Goal: Task Accomplishment & Management: Complete application form

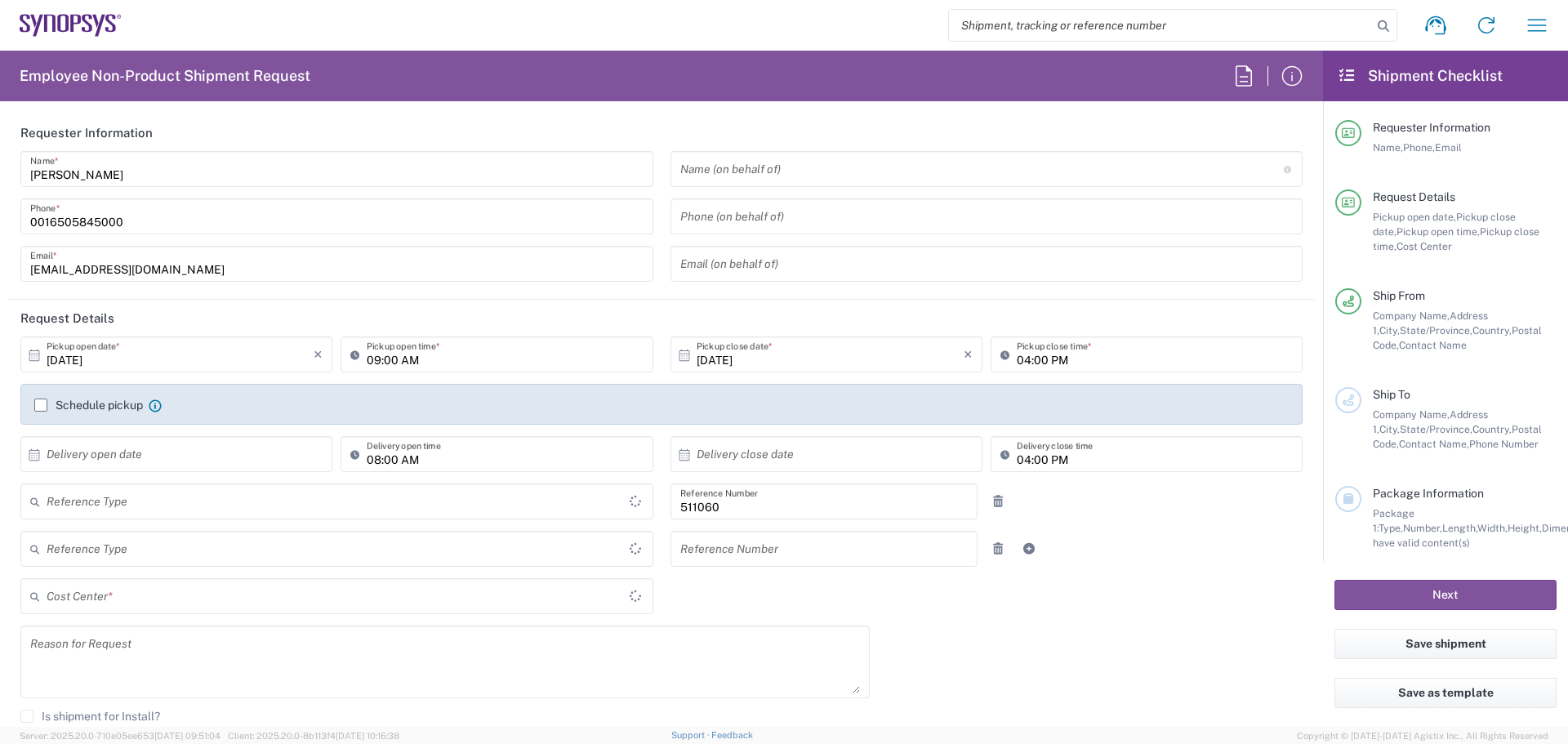
type input "Department"
type input "US01, SDG, HAPS, HW 511060"
type input "[GEOGRAPHIC_DATA]"
type input "Delivered at Place"
type input "[US_STATE]"
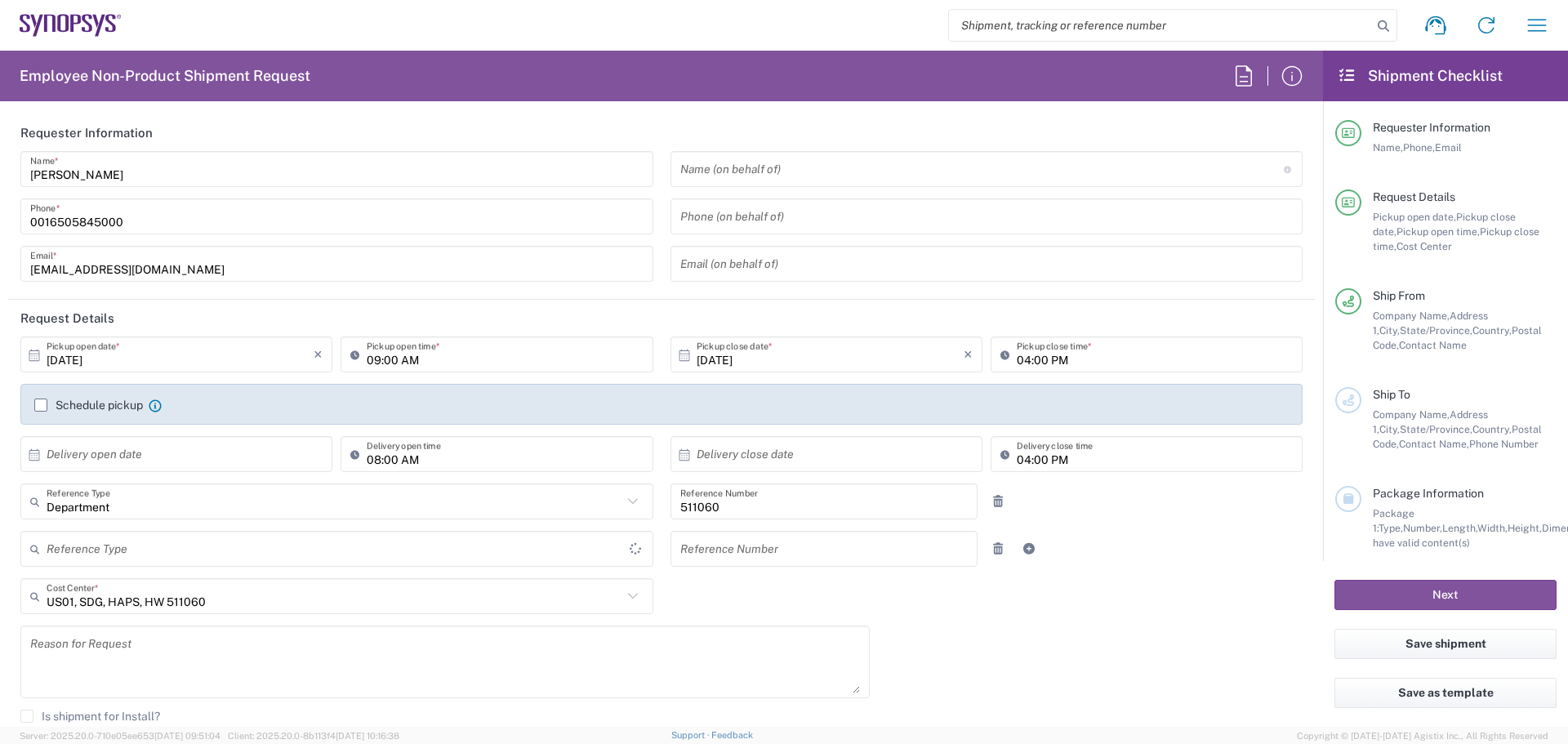
type input "[GEOGRAPHIC_DATA]"
type input "La Jolla US2D"
click at [804, 172] on input "text" at bounding box center [982, 169] width 603 height 28
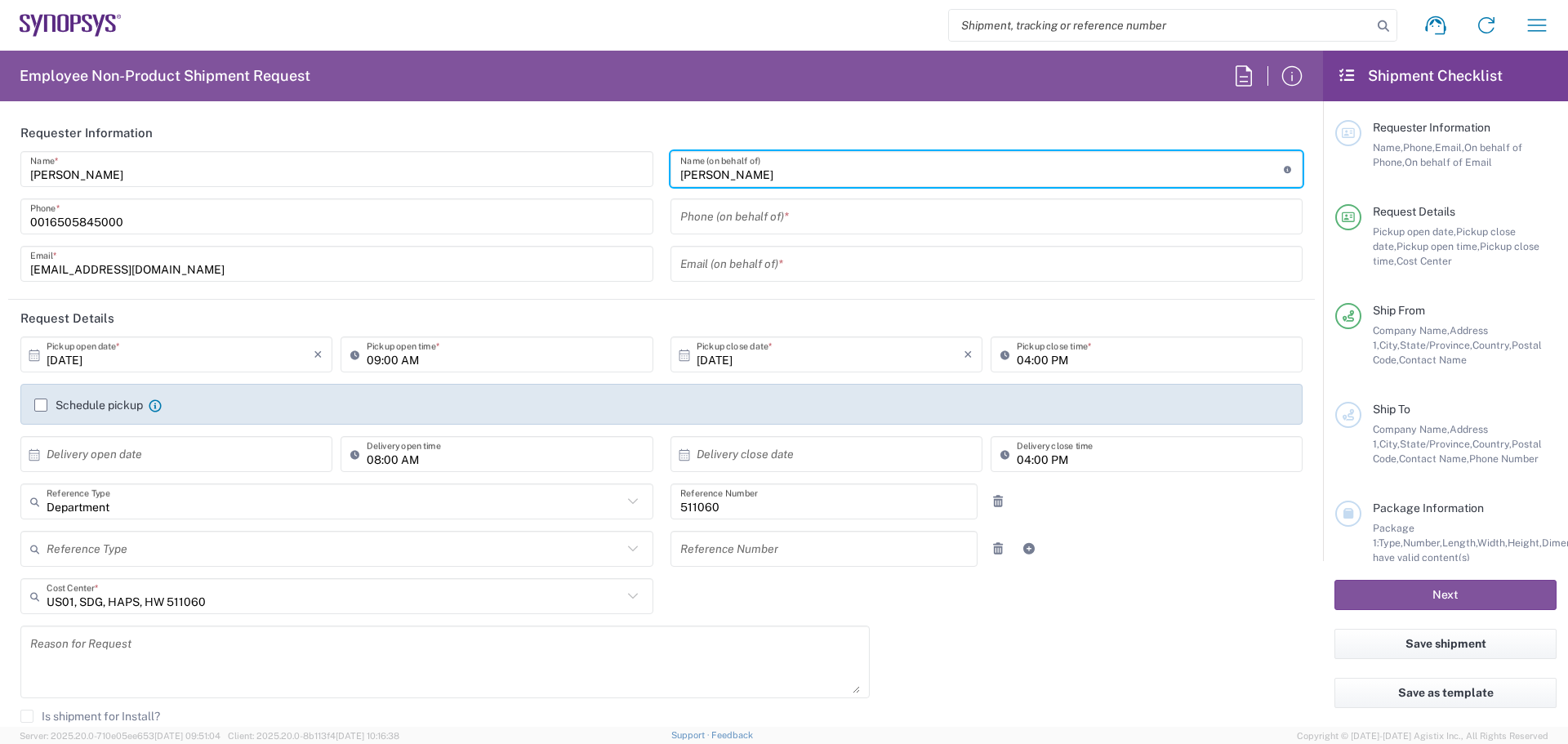
type input "[PERSON_NAME]"
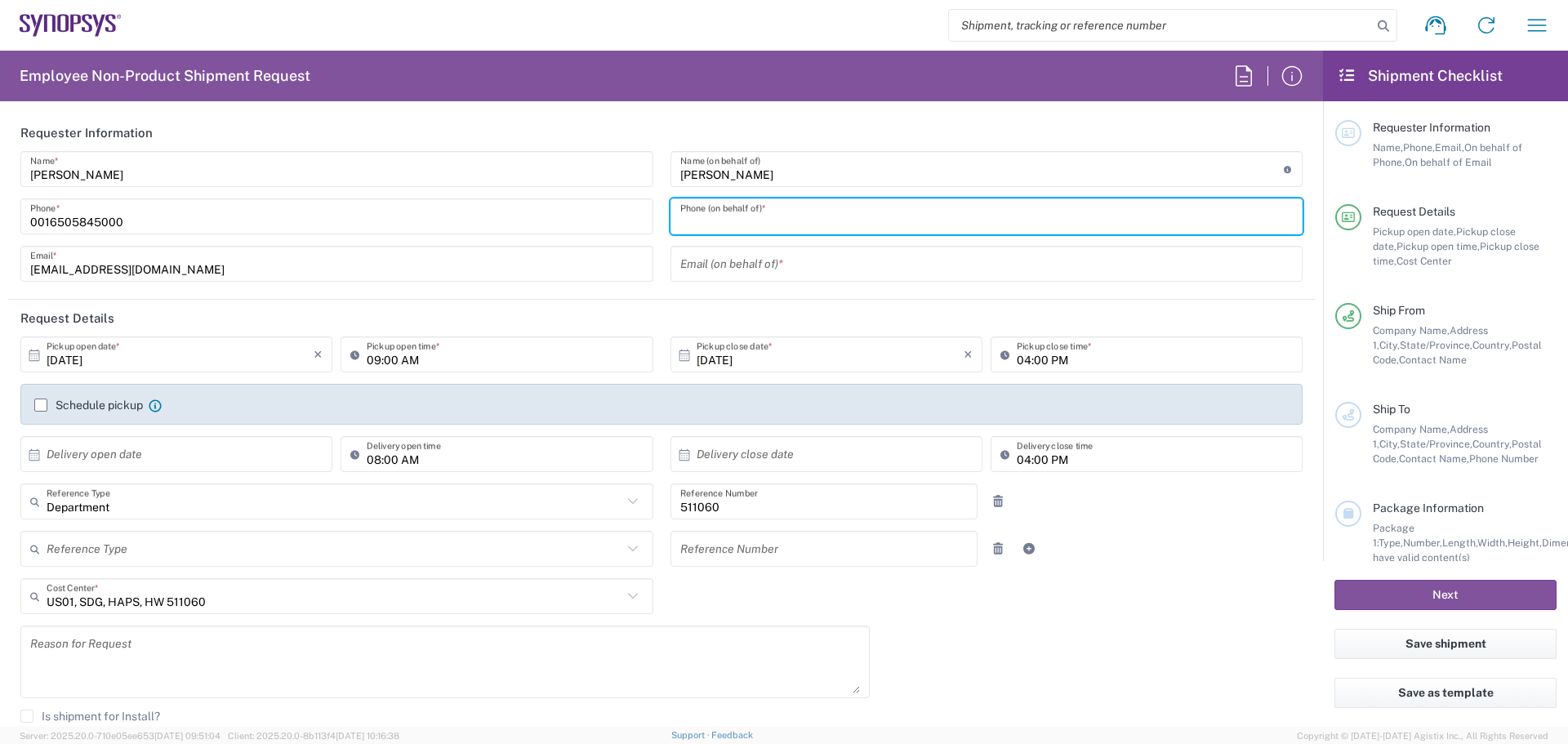
click at [775, 219] on input "tel" at bounding box center [987, 216] width 613 height 28
type input "6505845000"
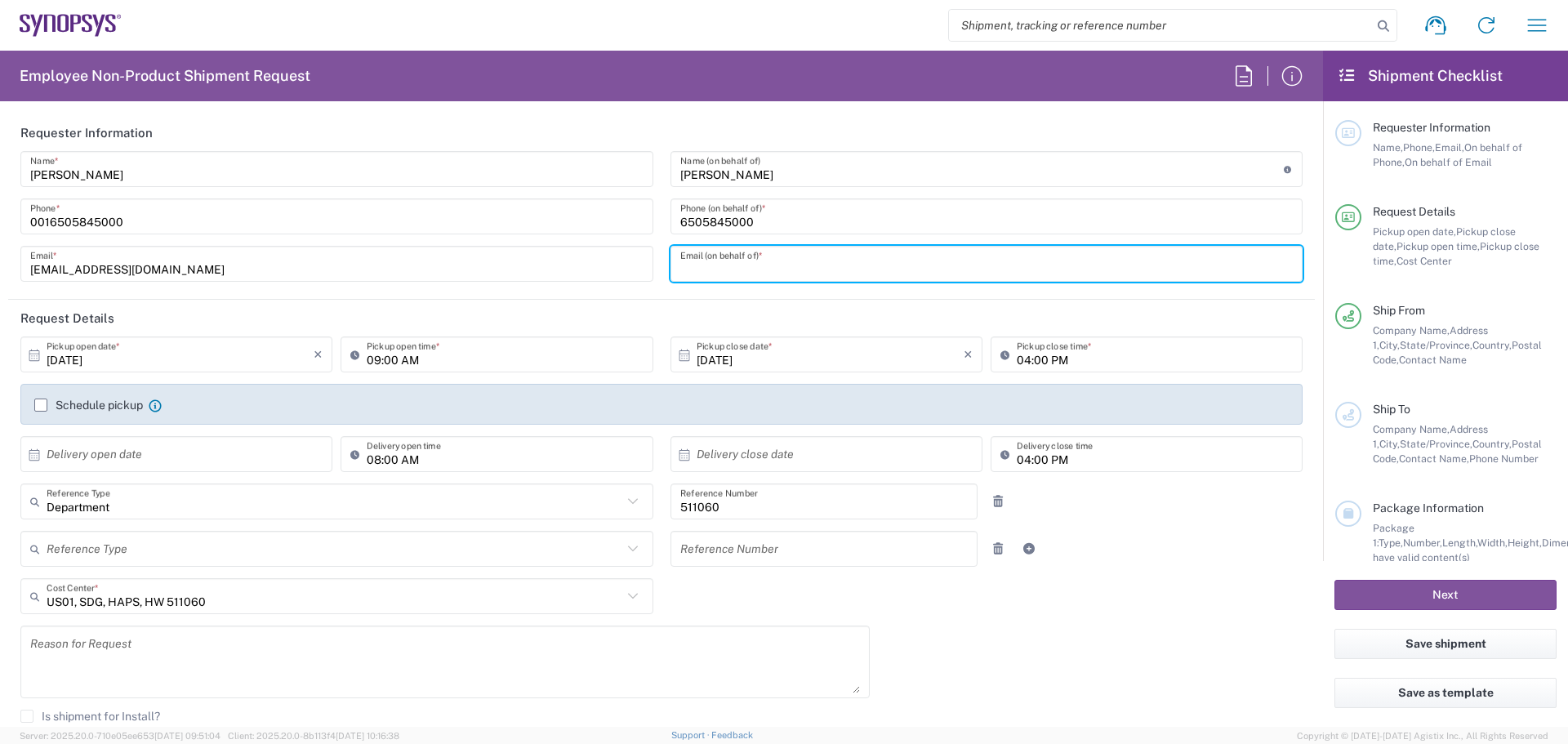
click at [806, 262] on input "text" at bounding box center [987, 264] width 613 height 28
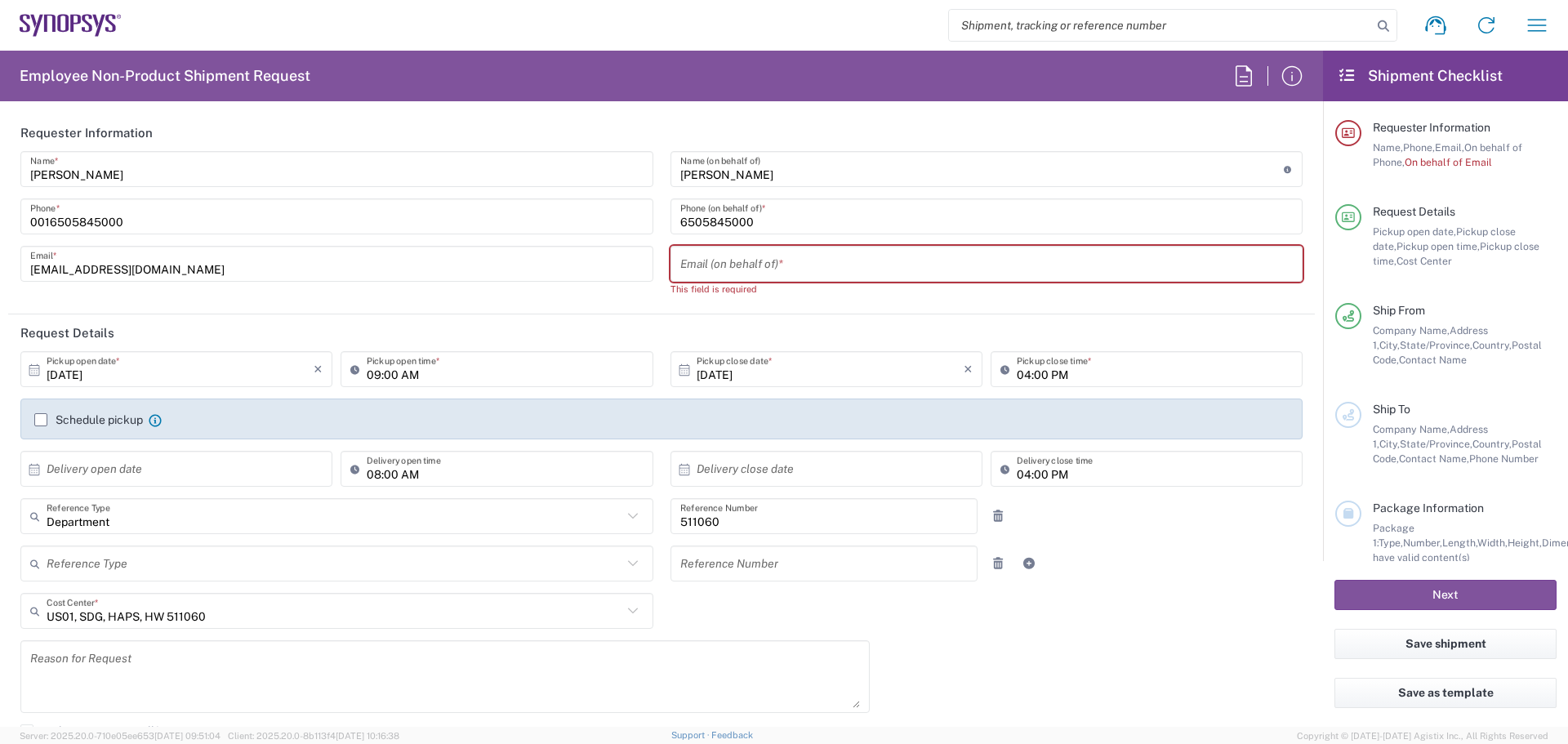
click at [767, 269] on input "text" at bounding box center [987, 264] width 613 height 28
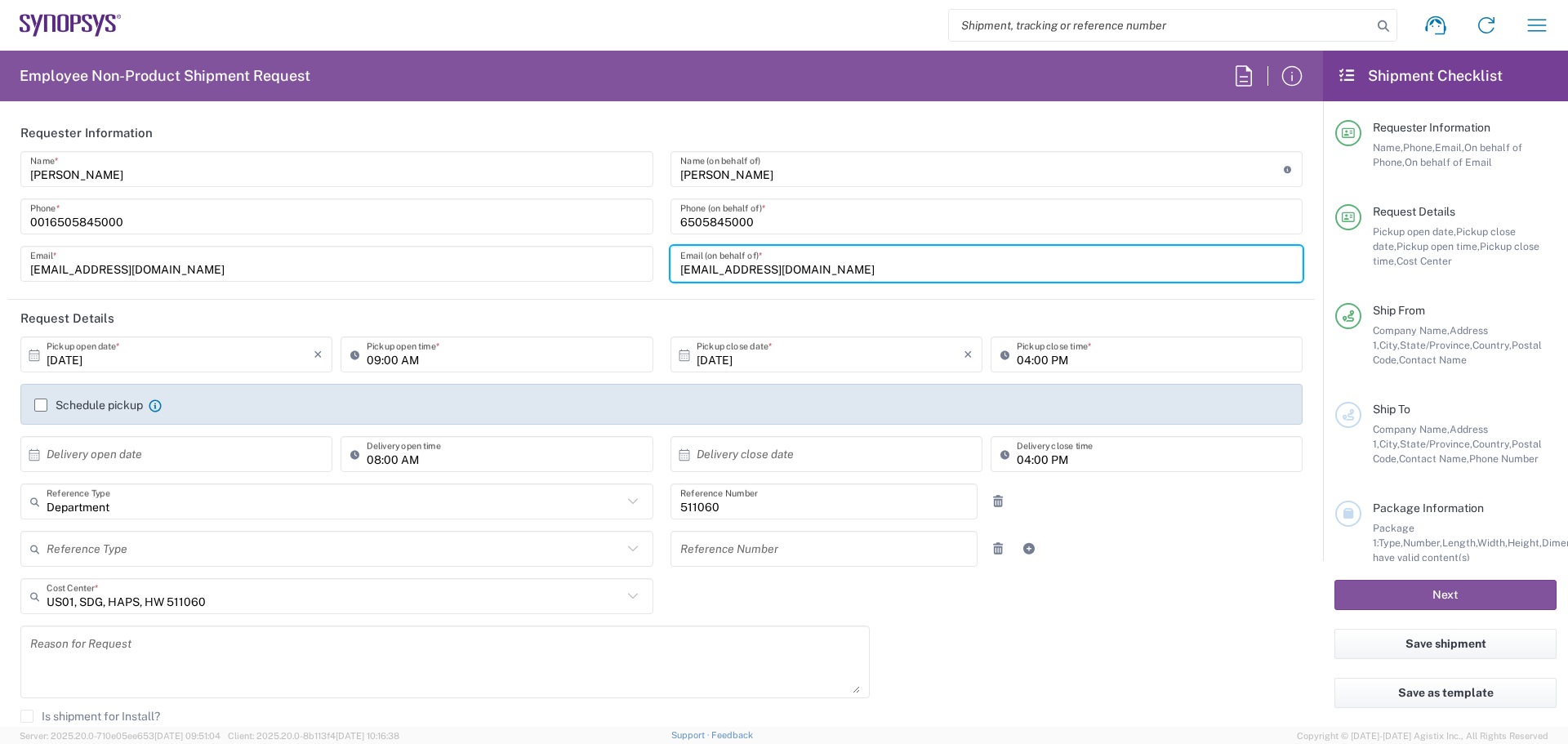
type input "[EMAIL_ADDRESS][DOMAIN_NAME]"
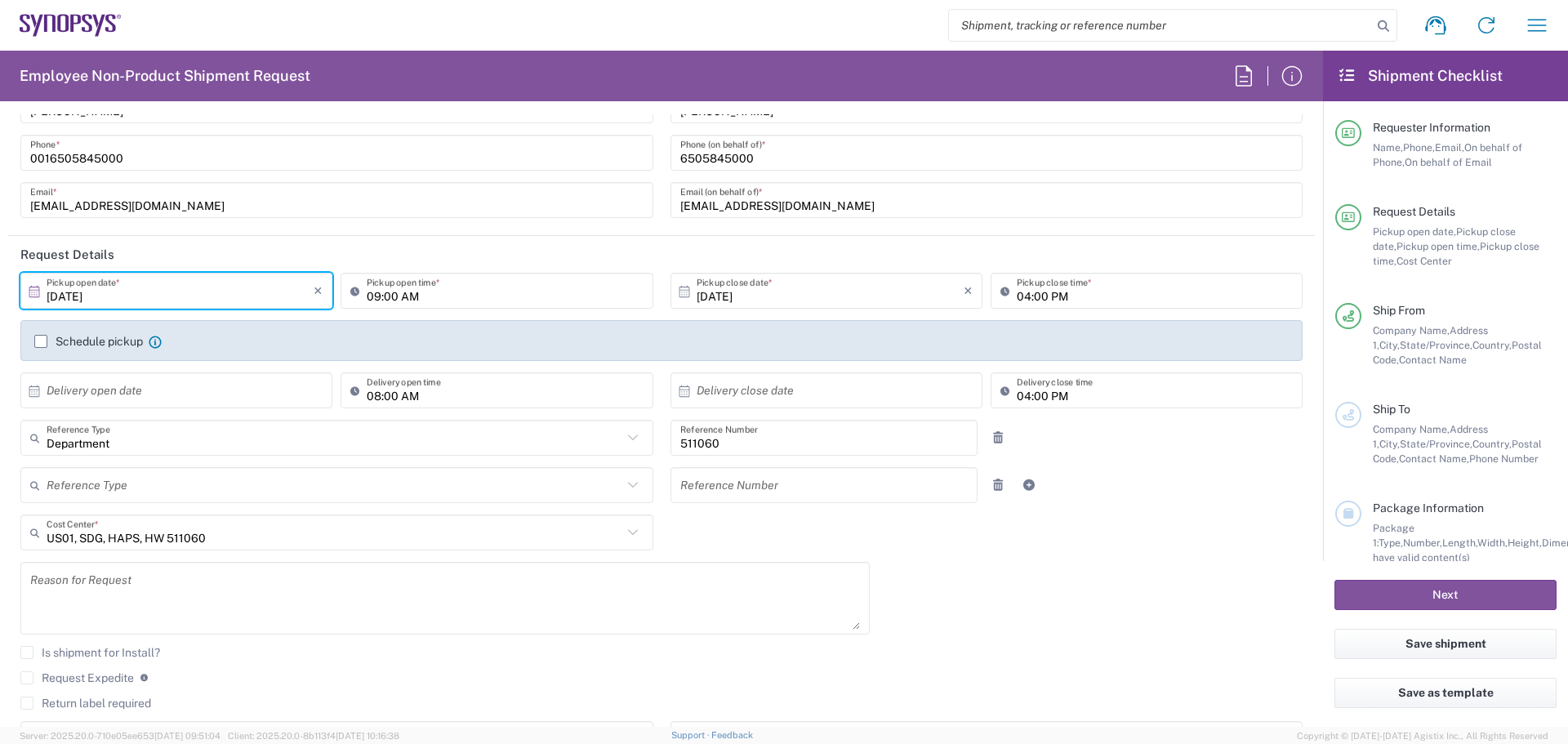
scroll to position [82, 0]
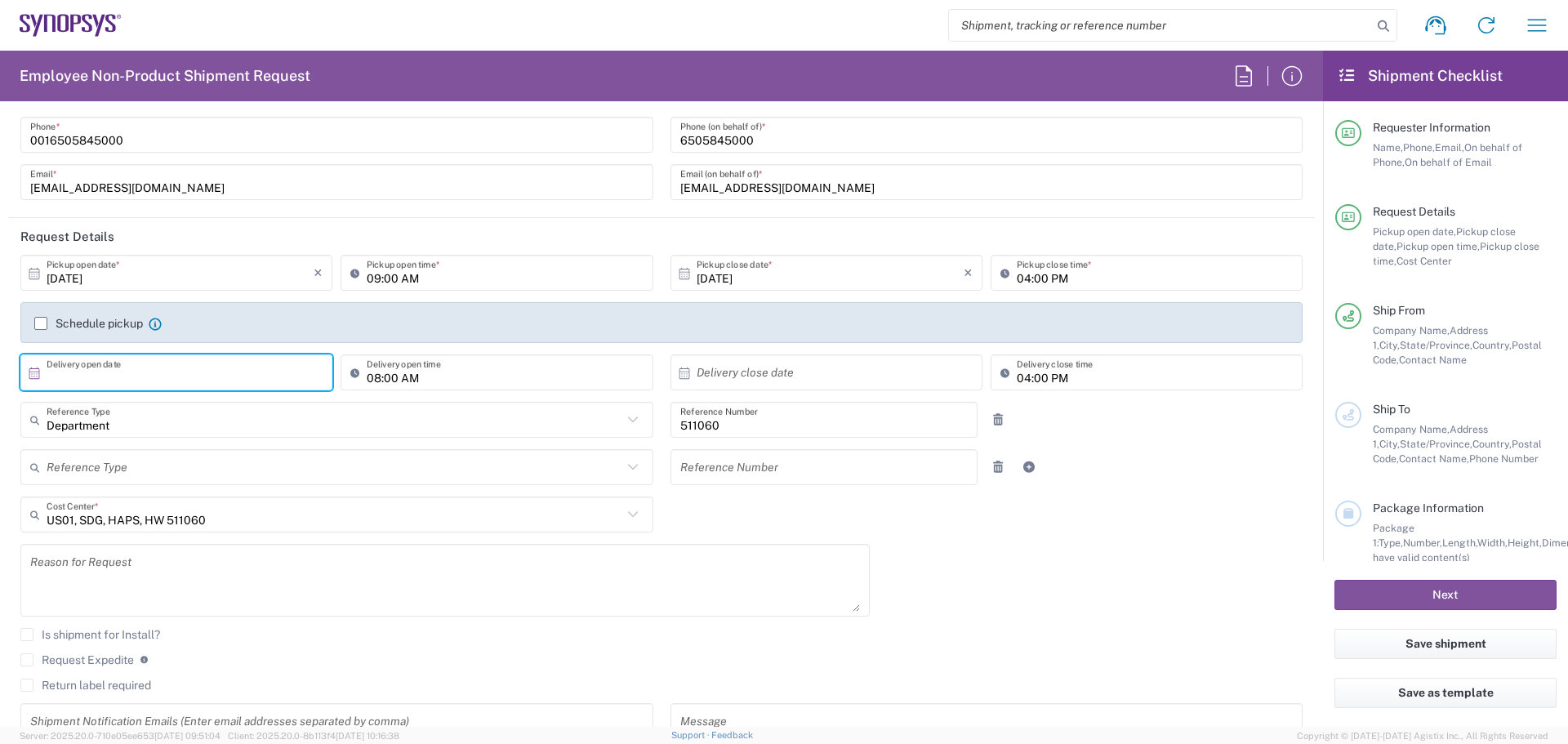
click at [86, 368] on input "text" at bounding box center [180, 373] width 267 height 28
click at [259, 402] on span "›" at bounding box center [262, 403] width 25 height 20
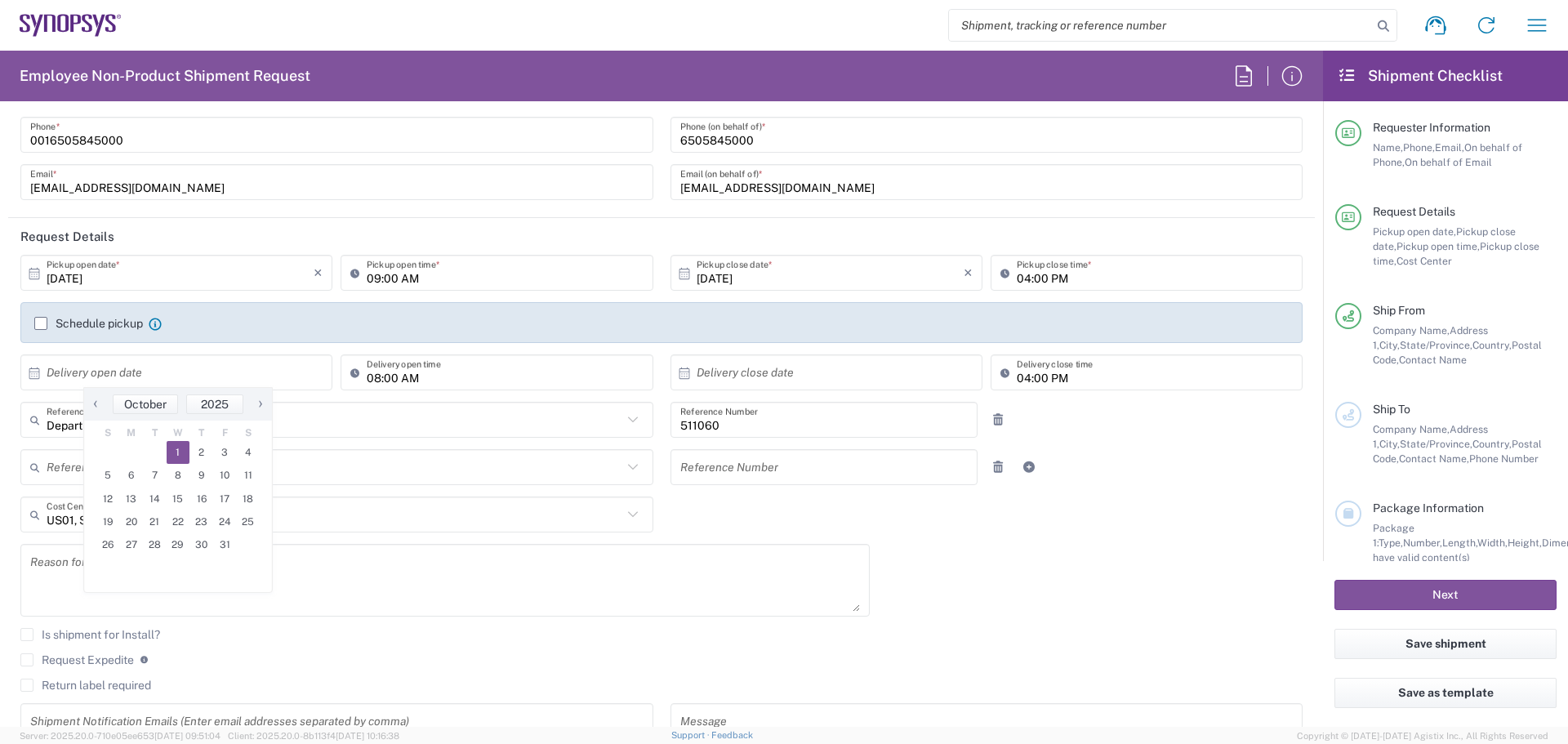
click at [179, 450] on span "1" at bounding box center [178, 452] width 24 height 23
type input "[DATE]"
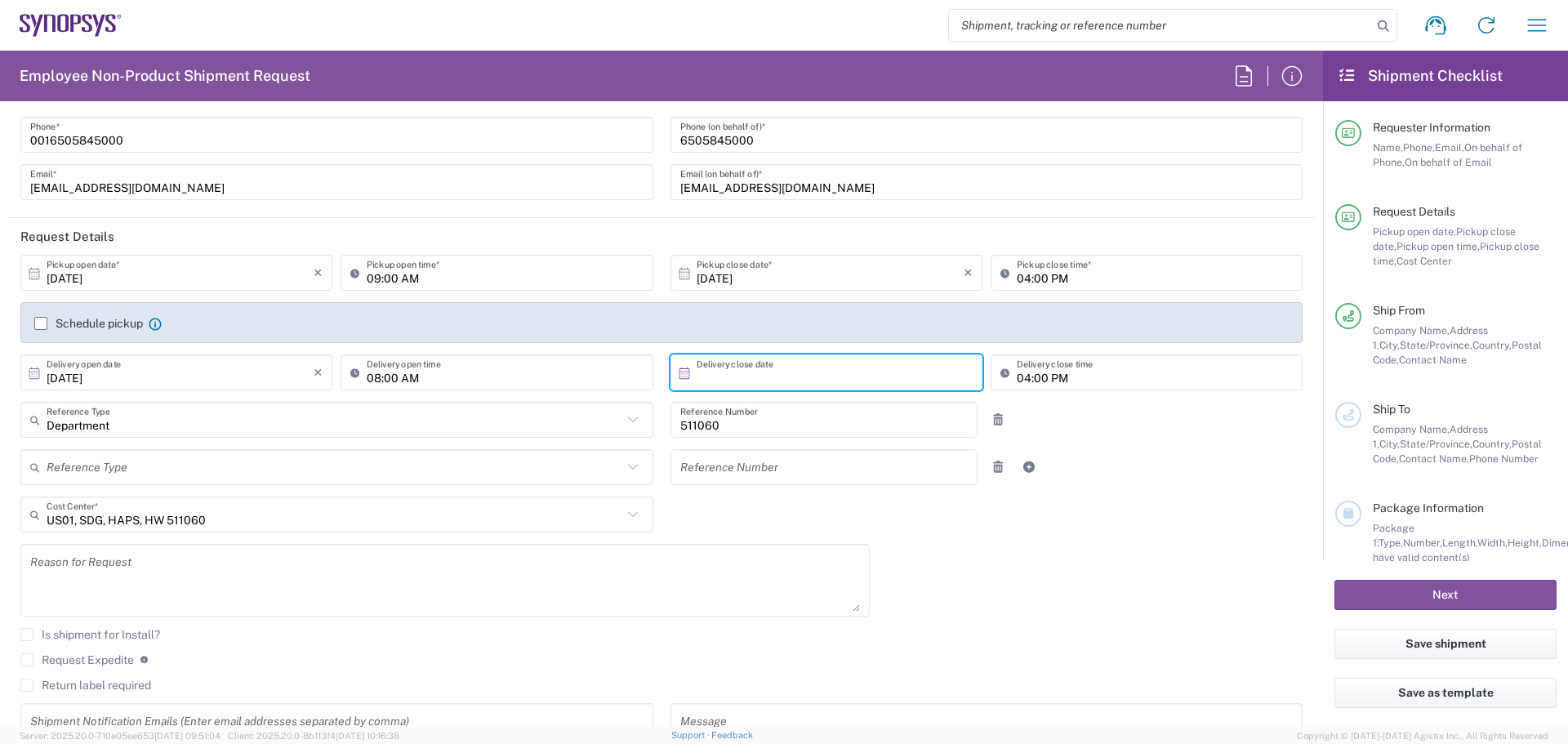
click at [842, 370] on input "text" at bounding box center [830, 373] width 267 height 28
click at [818, 451] on span "1" at bounding box center [822, 452] width 24 height 23
type input "[DATE]"
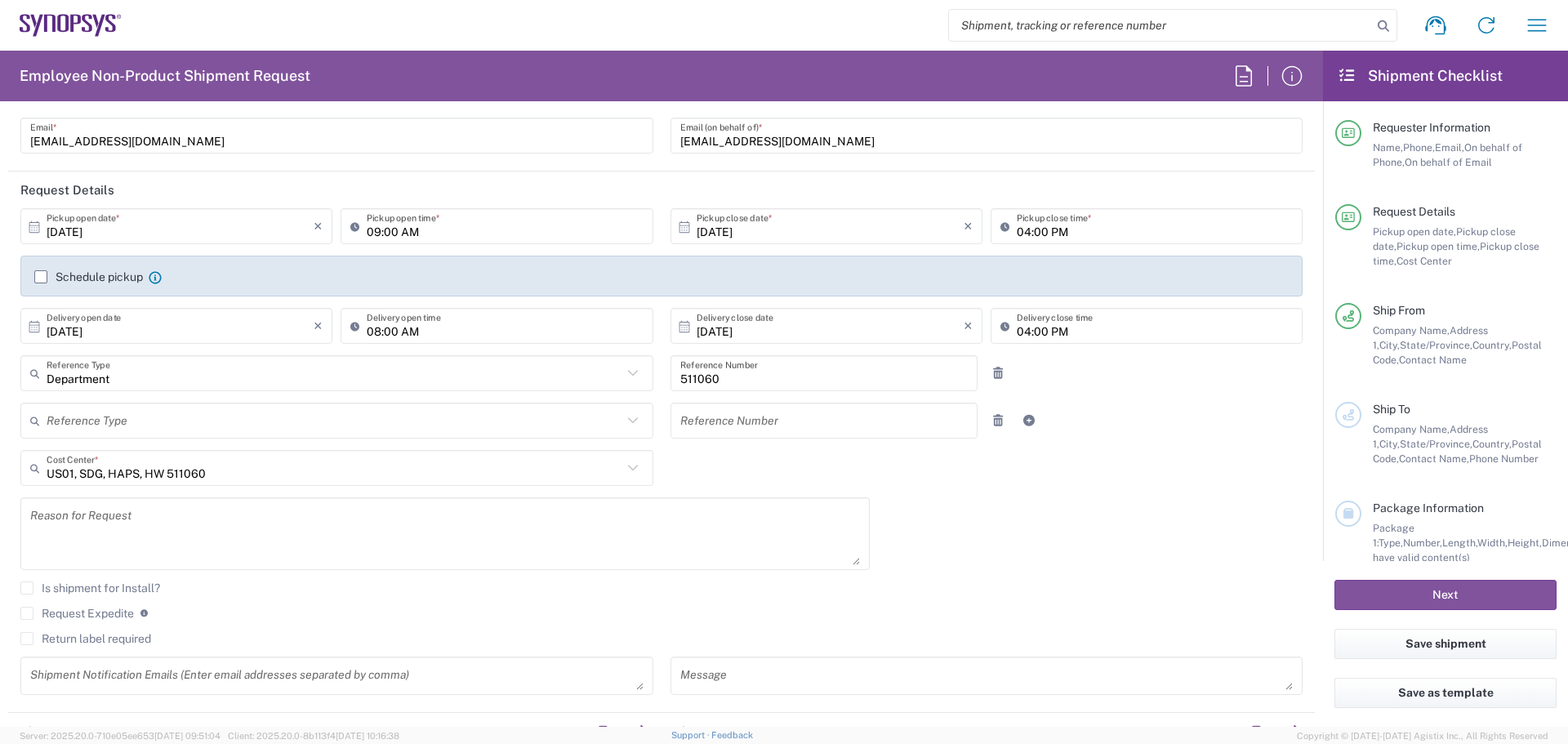
scroll to position [163, 0]
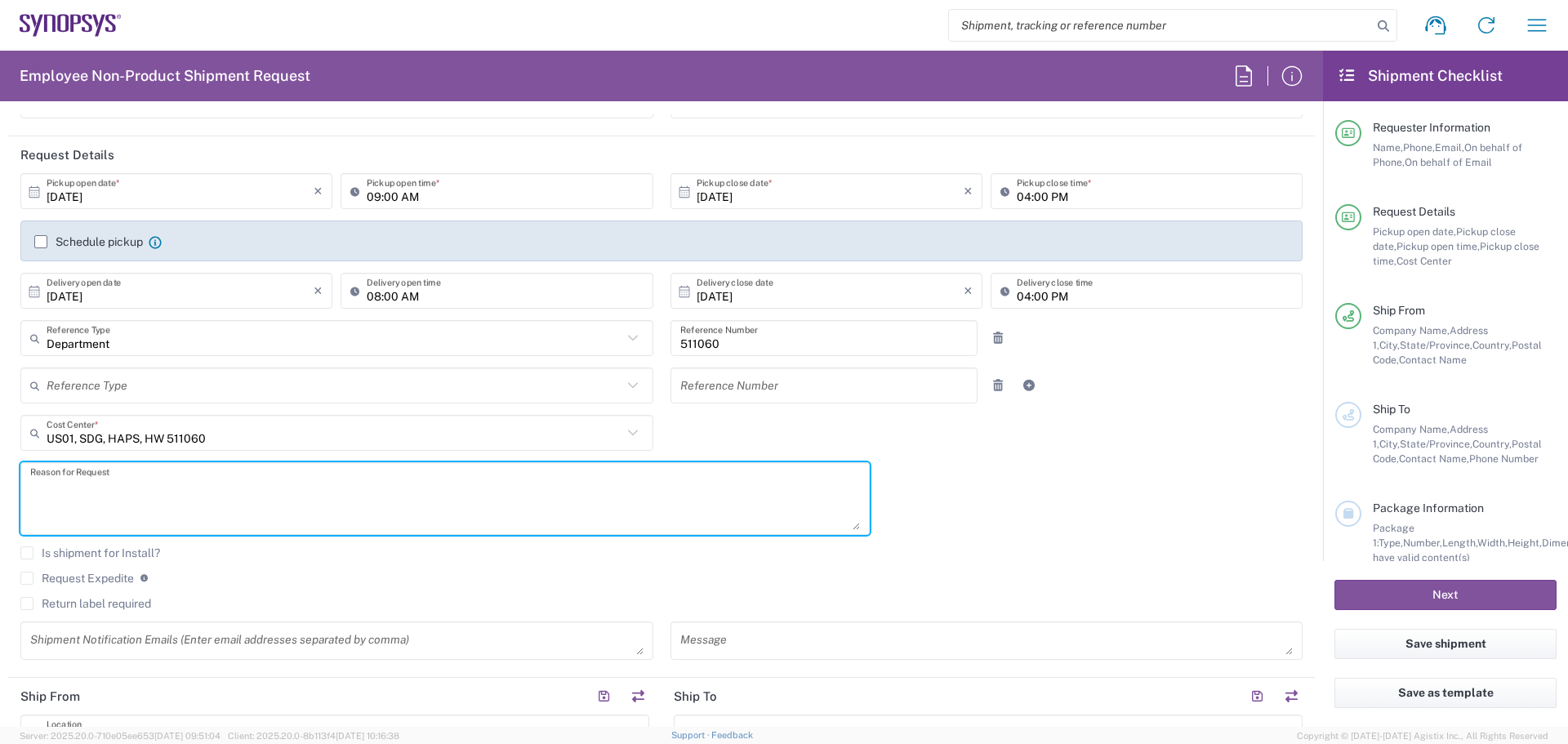
click at [124, 472] on textarea at bounding box center [444, 499] width 830 height 63
type textarea "Please expedite this over night delivery"
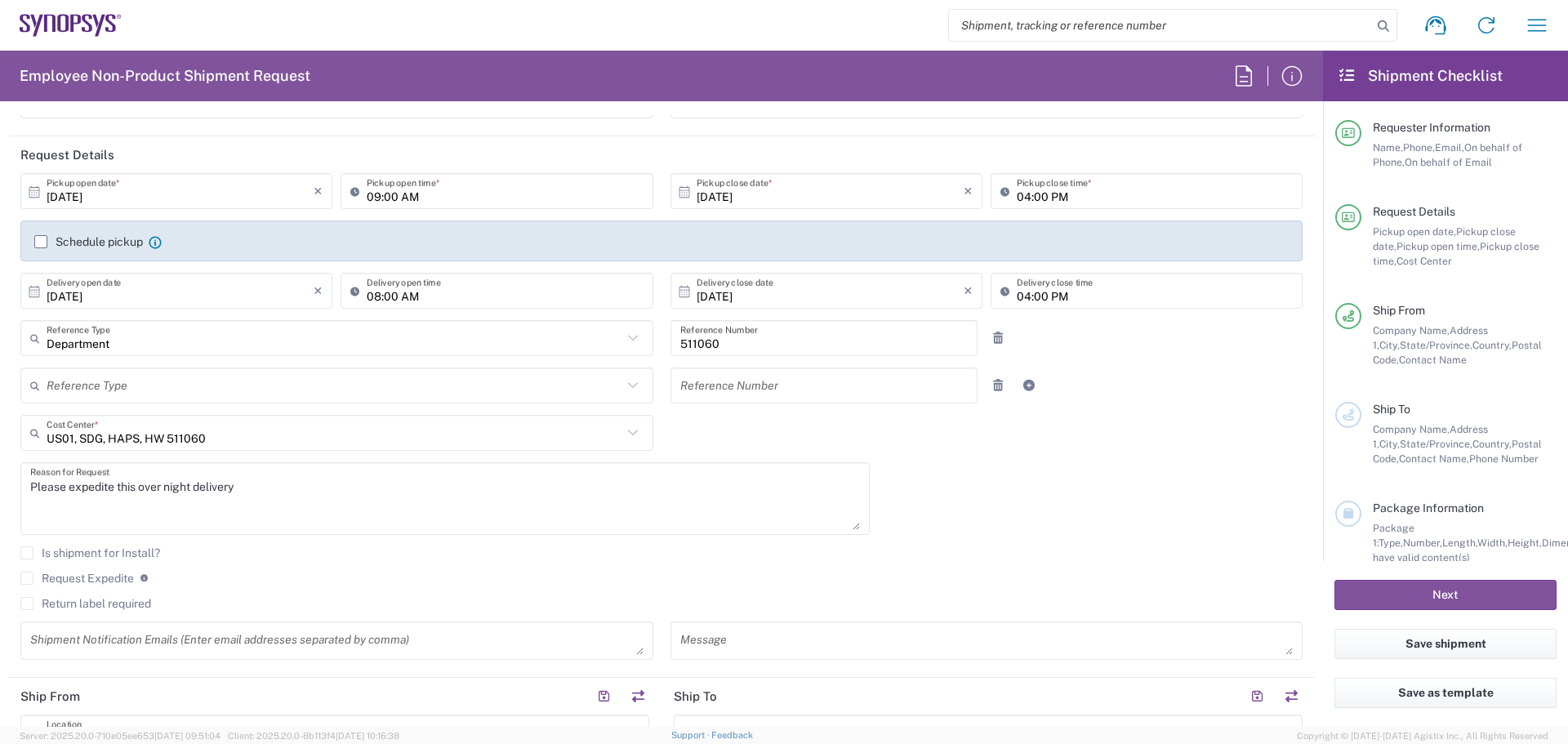
click at [28, 579] on label "Request Expedite" at bounding box center [77, 578] width 114 height 13
click at [27, 578] on input "Request Expedite" at bounding box center [27, 578] width 0 height 0
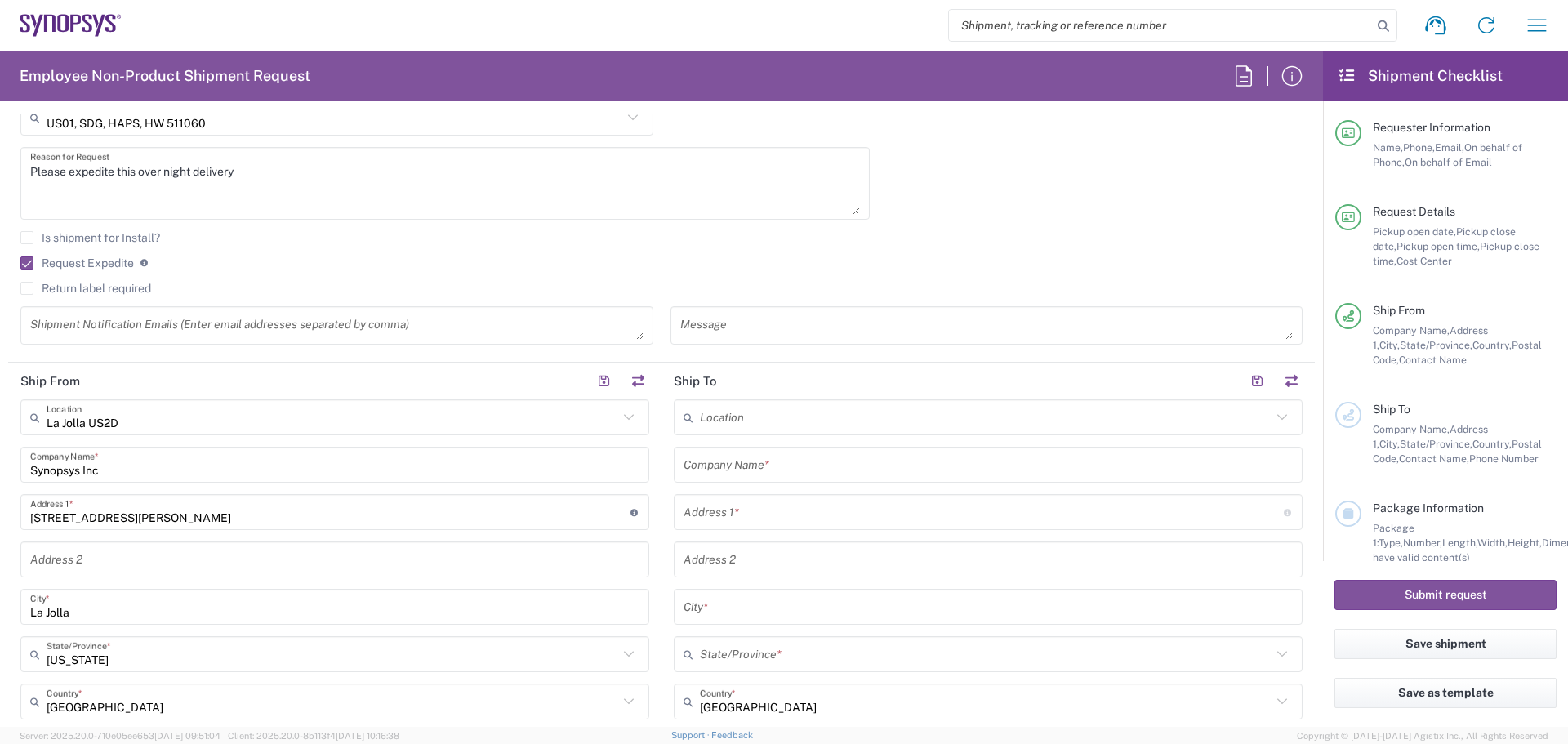
scroll to position [490, 0]
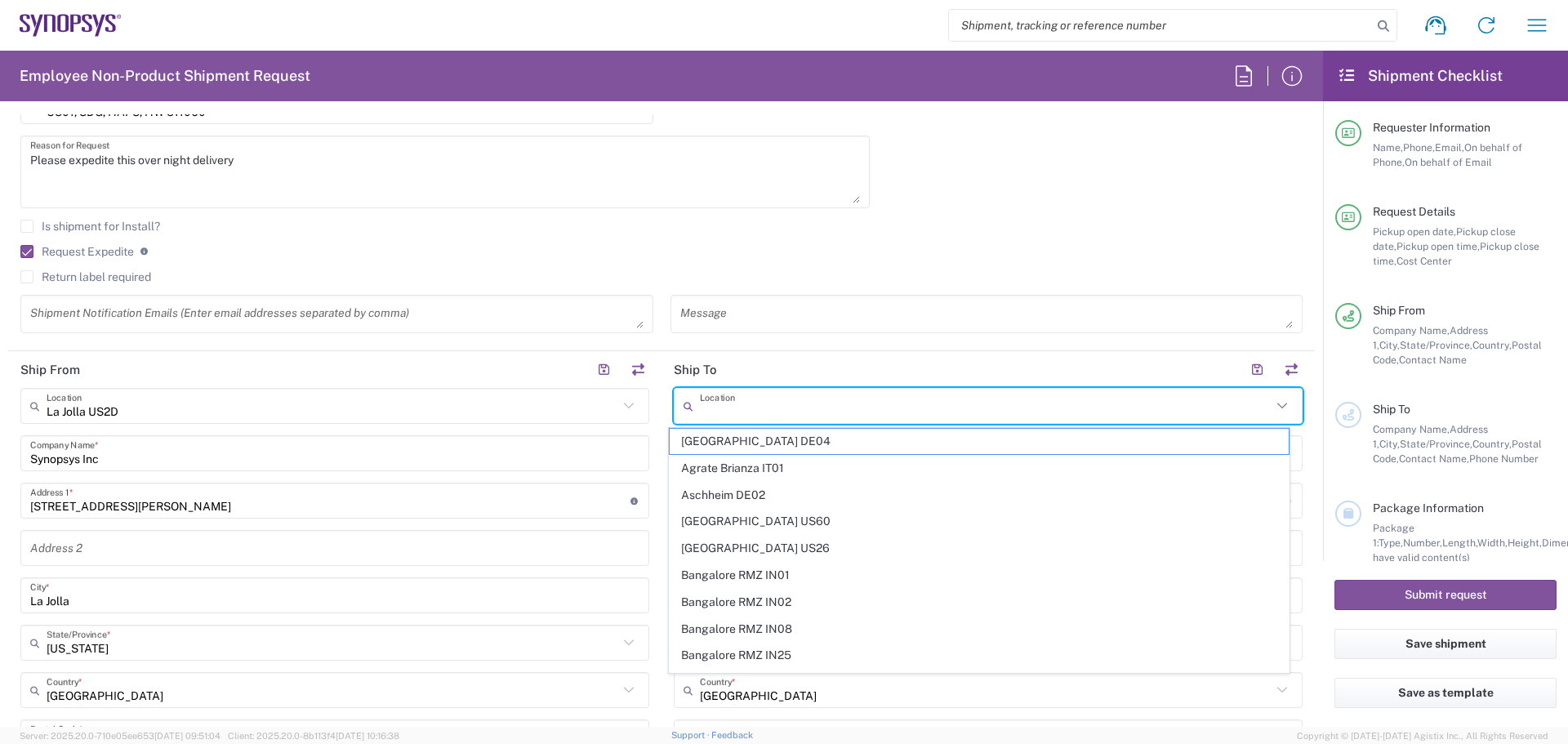
click at [909, 405] on input "text" at bounding box center [986, 406] width 572 height 28
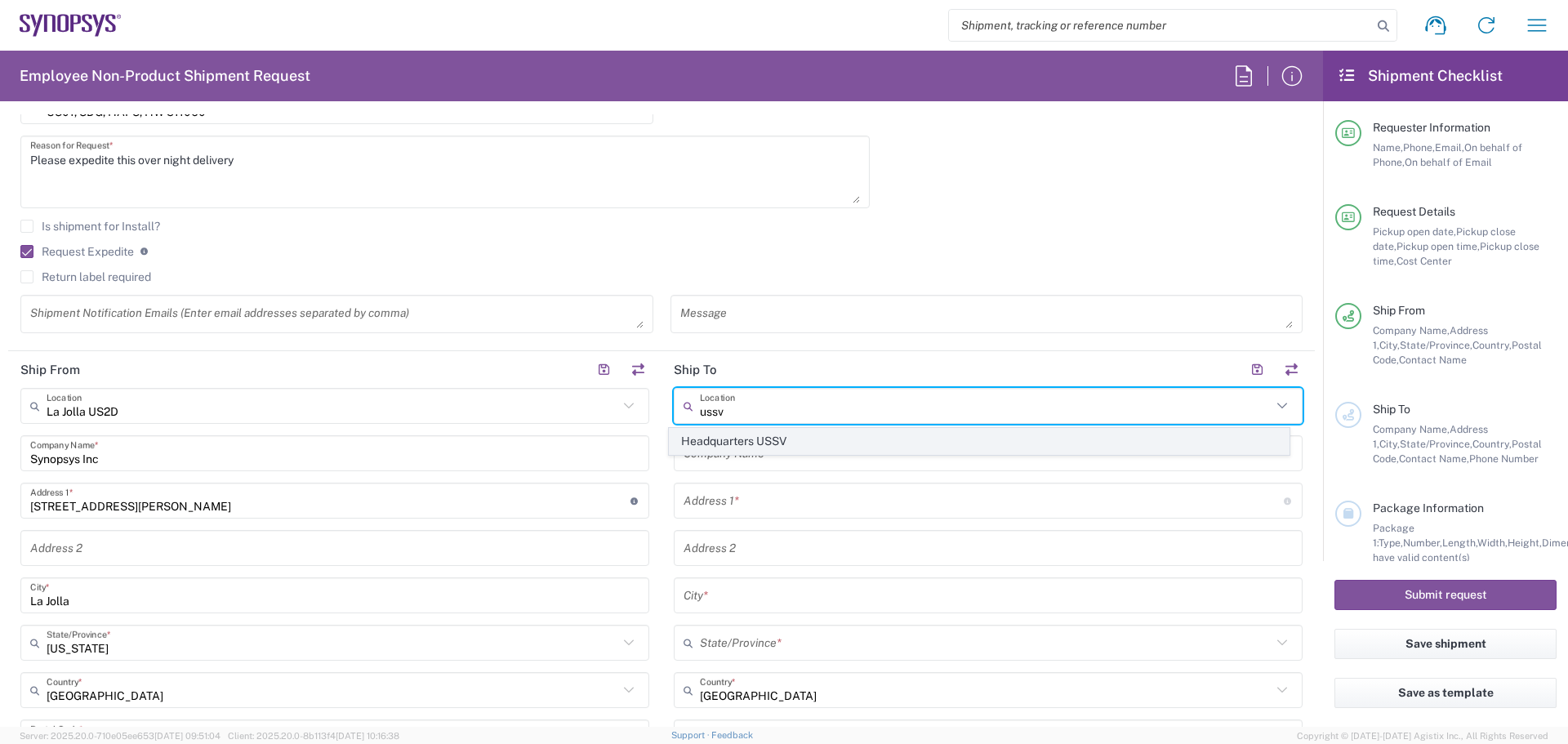
click at [737, 438] on span "Headquarters USSV" at bounding box center [980, 441] width 620 height 26
type input "Headquarters USSV"
type input "Synopsys Headquarters USSV"
type input "[STREET_ADDRESS]"
type input "Sunnyvale"
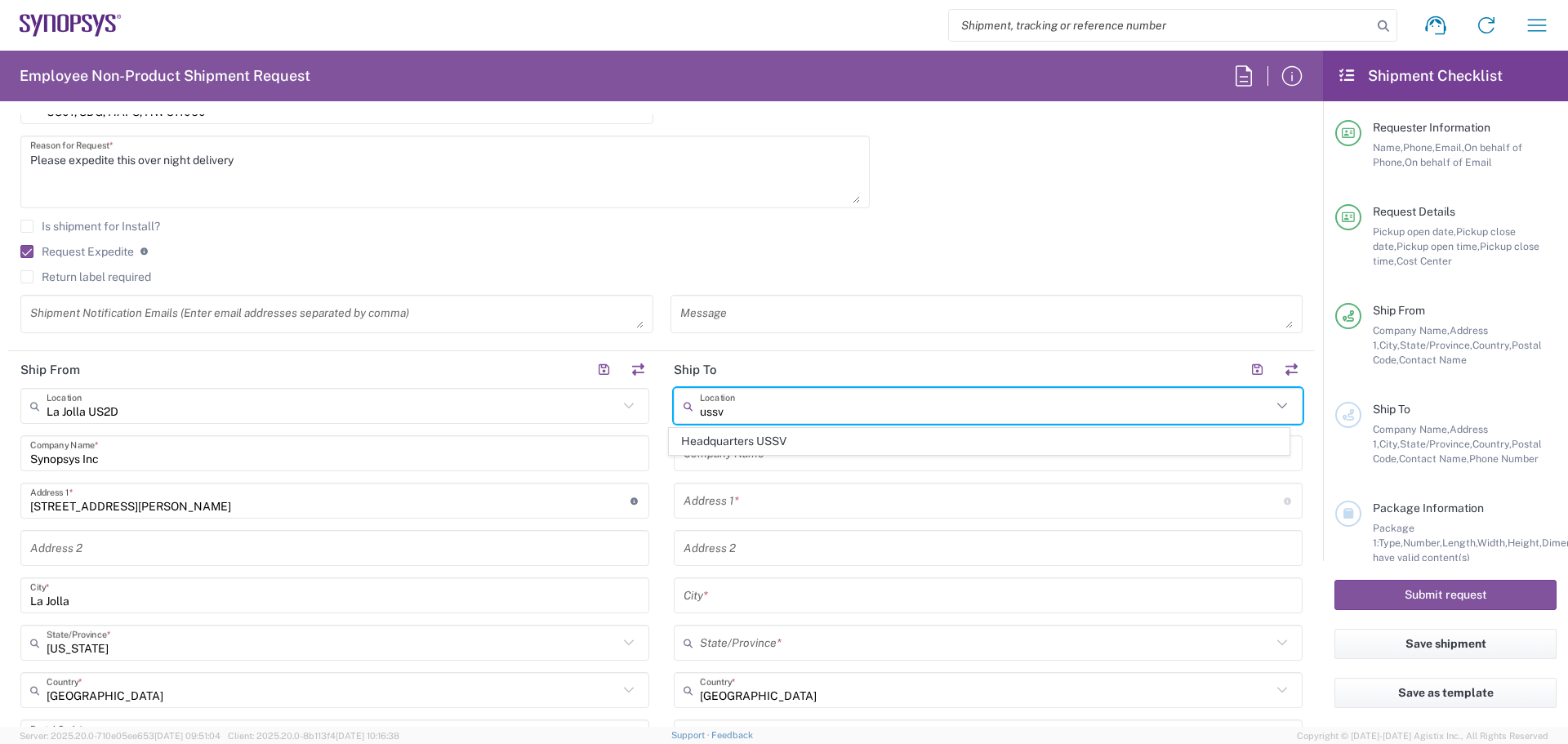
type input "[US_STATE]"
type input "94085"
type input "6505845000"
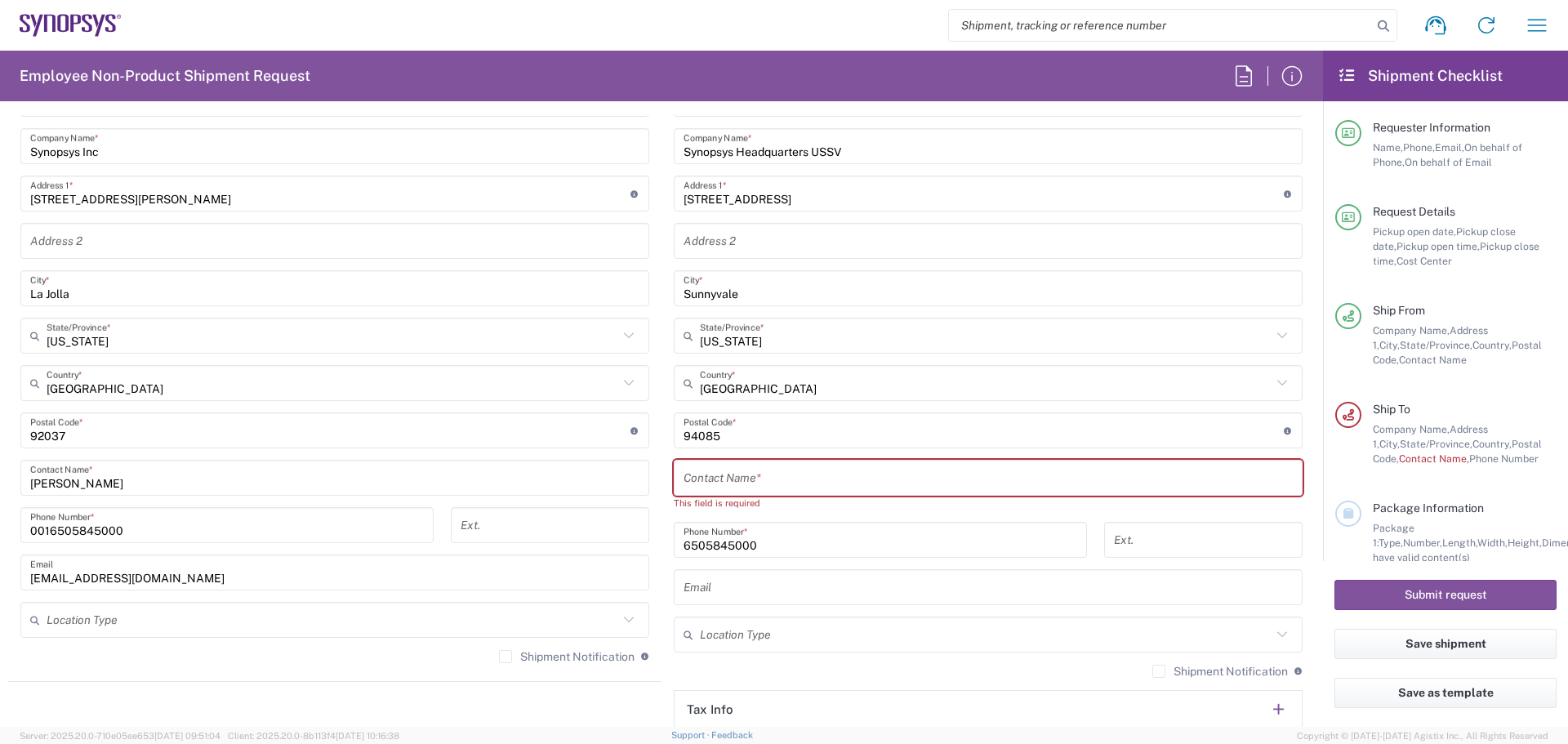
scroll to position [898, 0]
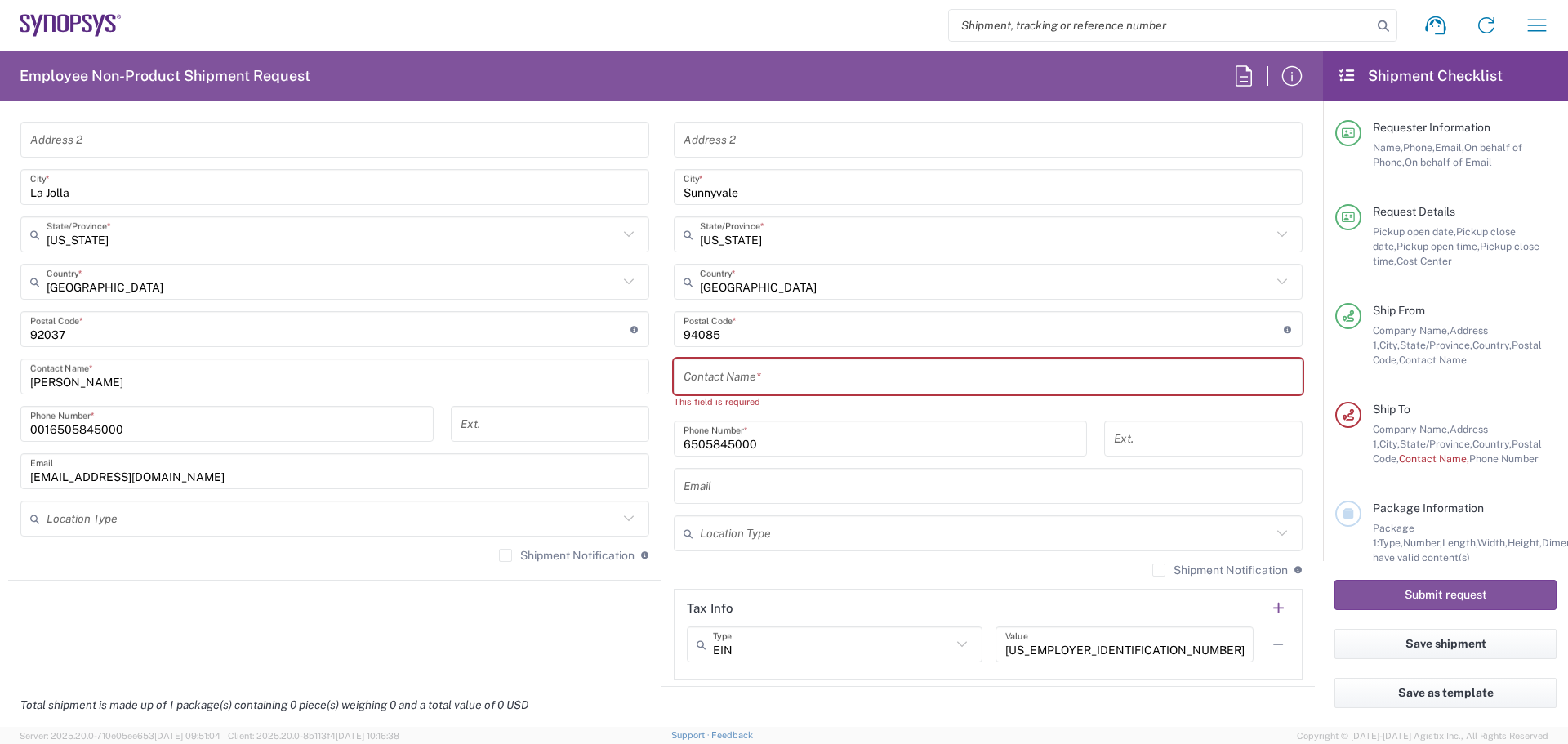
click at [759, 381] on input "text" at bounding box center [988, 377] width 609 height 28
click at [712, 370] on input "text" at bounding box center [988, 377] width 609 height 28
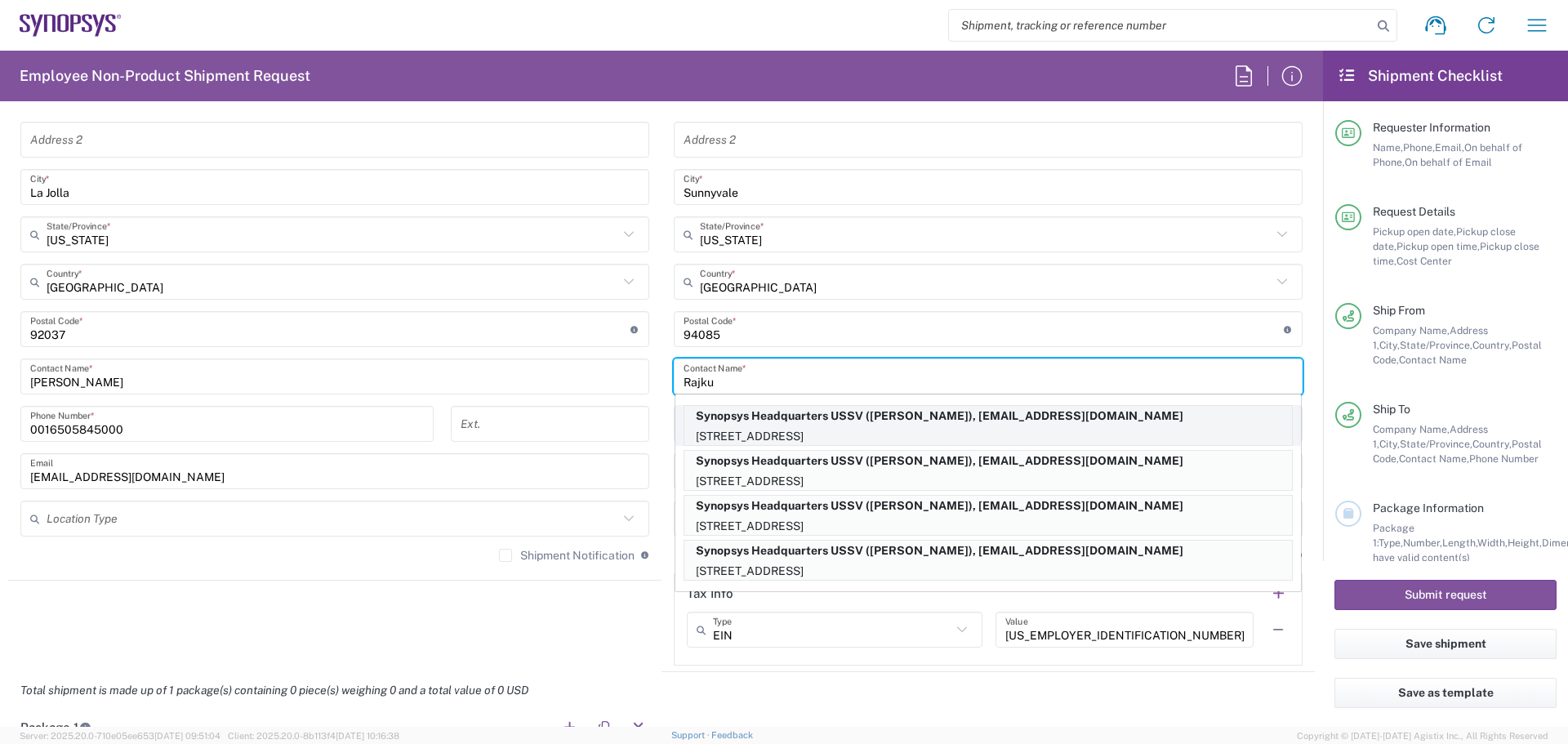
type input "Rajku"
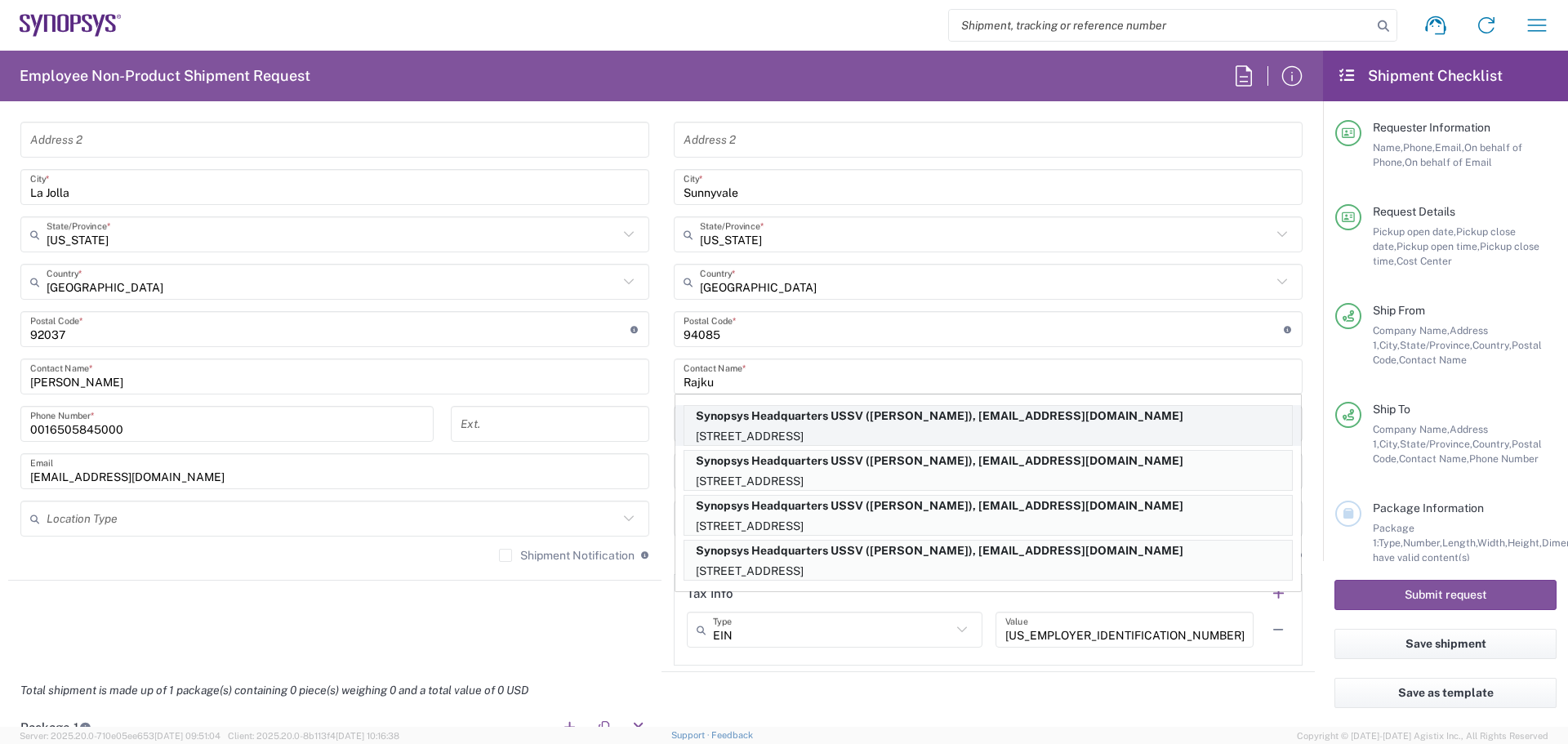
click at [774, 422] on p "Synopsys Headquarters USSV ([PERSON_NAME]), [EMAIL_ADDRESS][DOMAIN_NAME]" at bounding box center [988, 416] width 607 height 21
type input "[PERSON_NAME]"
type input "650.417.1843"
type input "[EMAIL_ADDRESS][DOMAIN_NAME]"
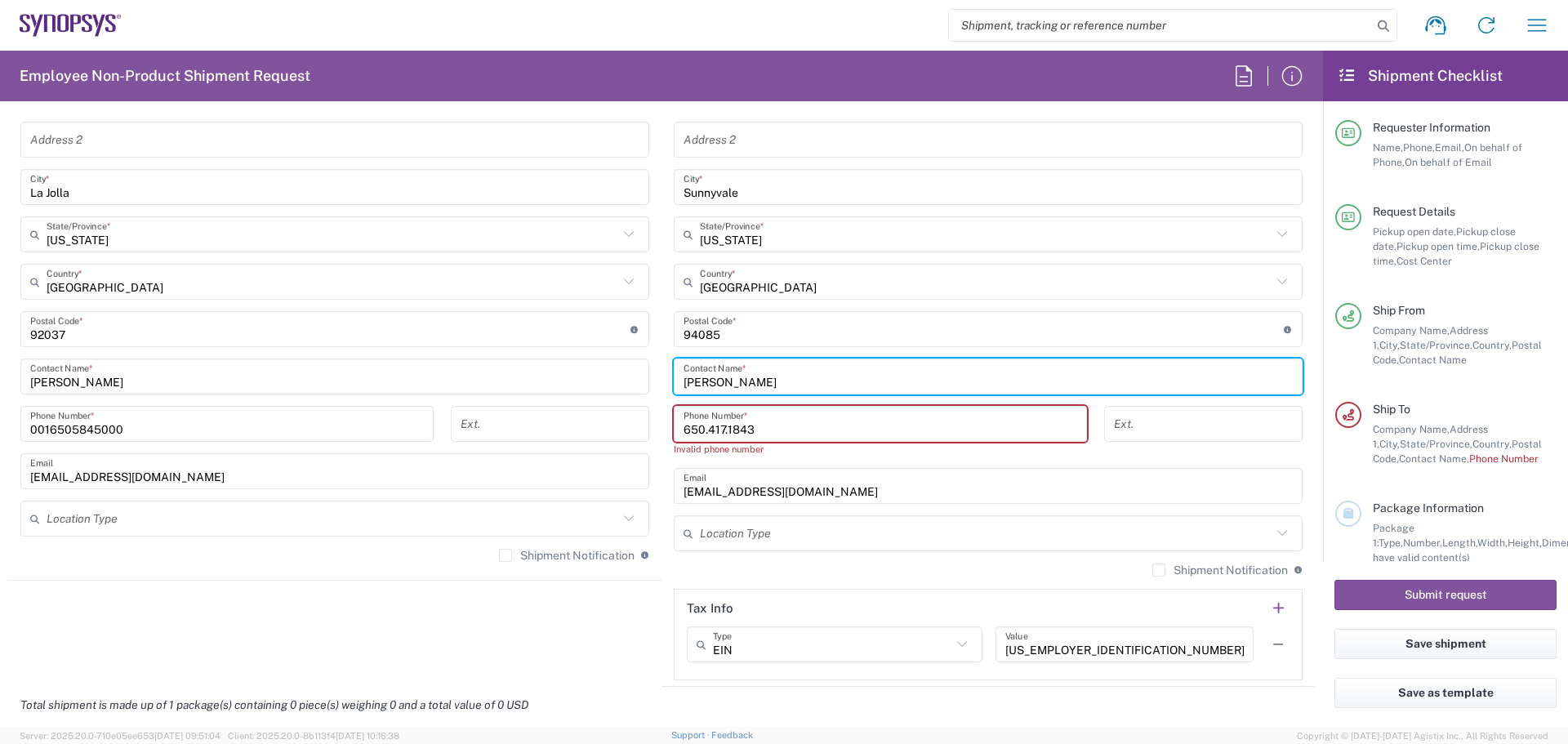
click at [700, 426] on input "650.417.1843" at bounding box center [880, 424] width 394 height 28
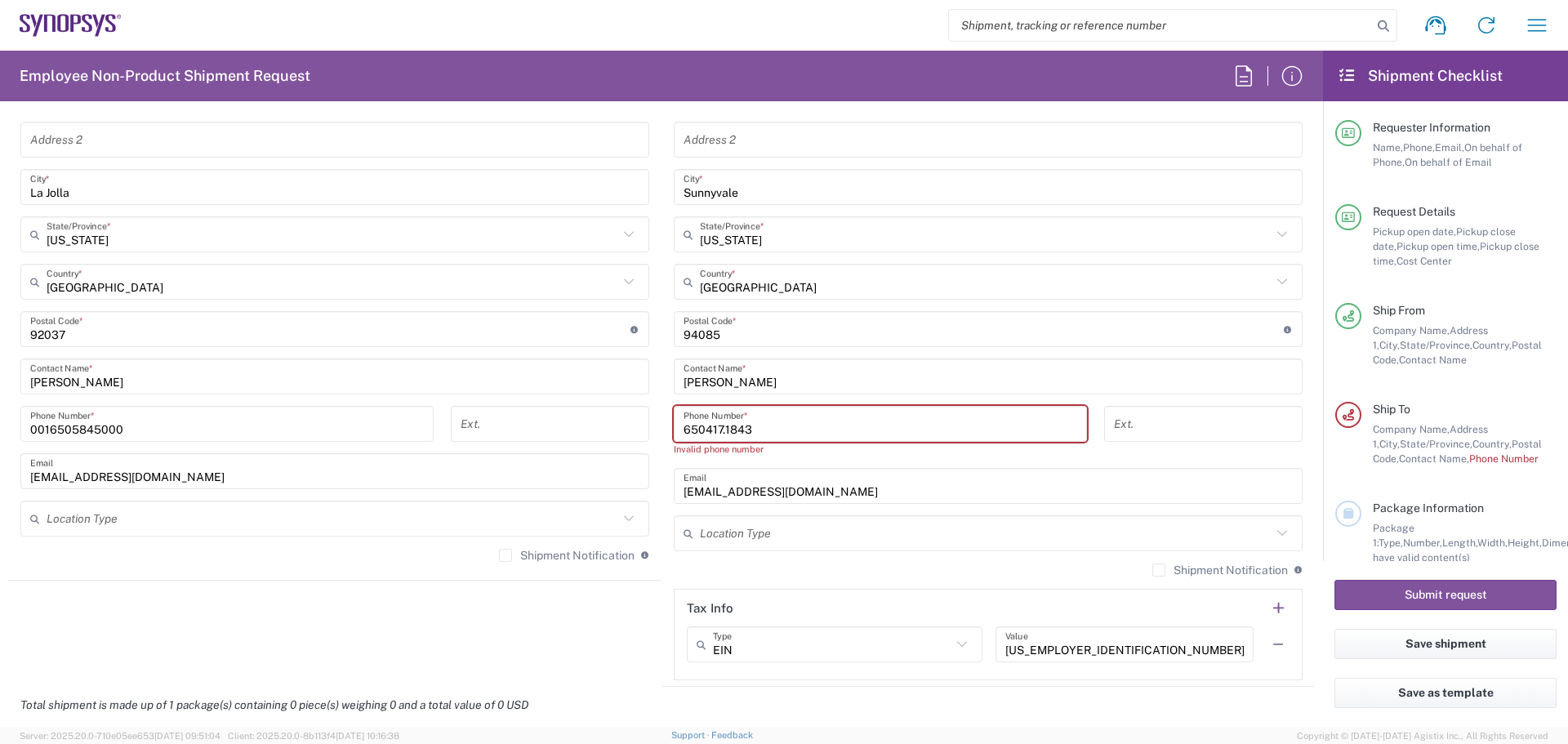
click at [713, 426] on input "650417.1843" at bounding box center [880, 424] width 394 height 28
click at [718, 430] on input "650417.1843" at bounding box center [880, 424] width 394 height 28
drag, startPoint x: 701, startPoint y: 428, endPoint x: 773, endPoint y: 420, distance: 72.4
click at [773, 420] on input "650417.843" at bounding box center [880, 424] width 394 height 28
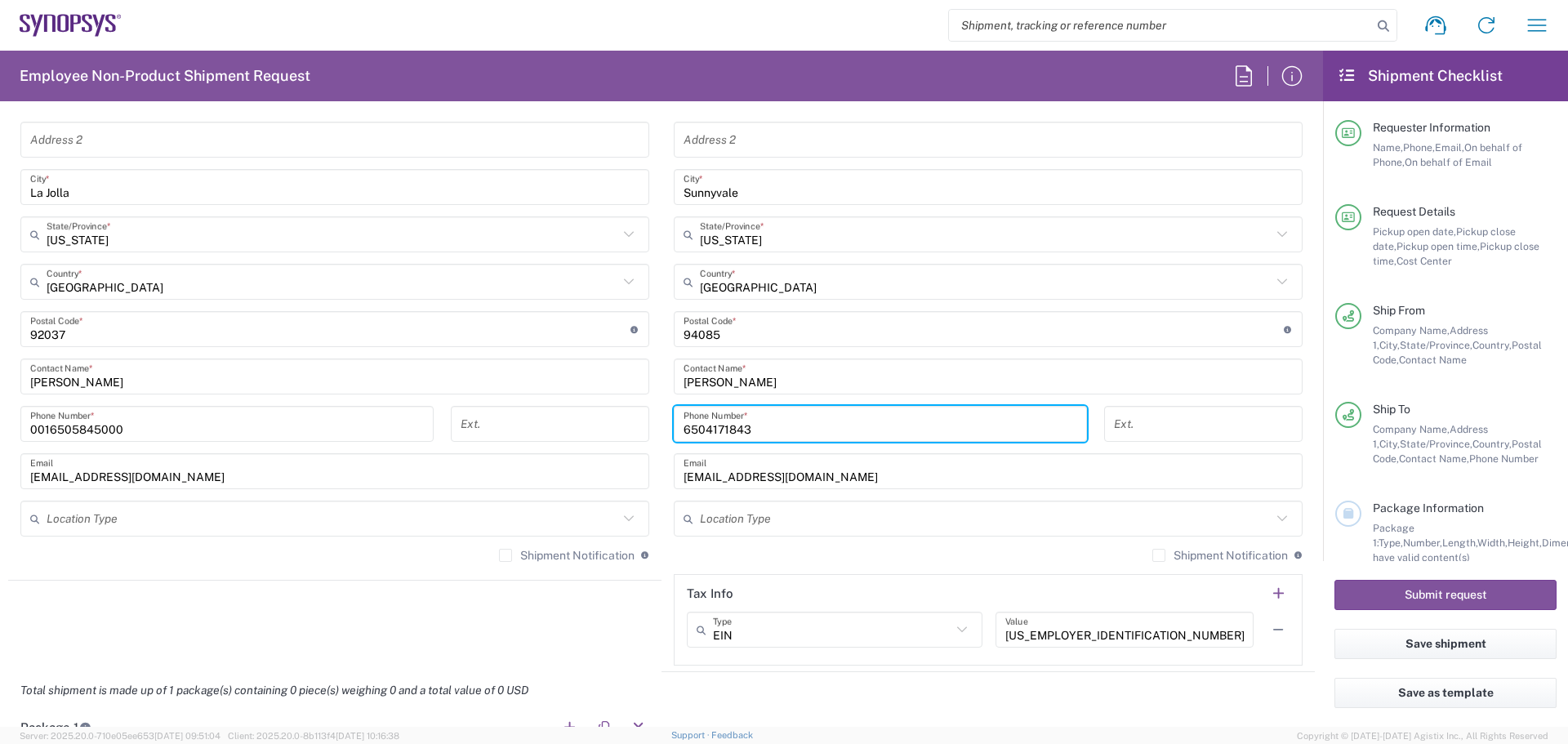
type input "6504171843"
click at [844, 563] on div "Shipment Notification If checked, a shipment notification email will be sent to…" at bounding box center [988, 561] width 629 height 27
click at [493, 617] on agx-shipment-stop-widget "Ship From [GEOGRAPHIC_DATA] US2D Location [GEOGRAPHIC_DATA] US2D [GEOGRAPHIC_DA…" at bounding box center [335, 307] width 653 height 729
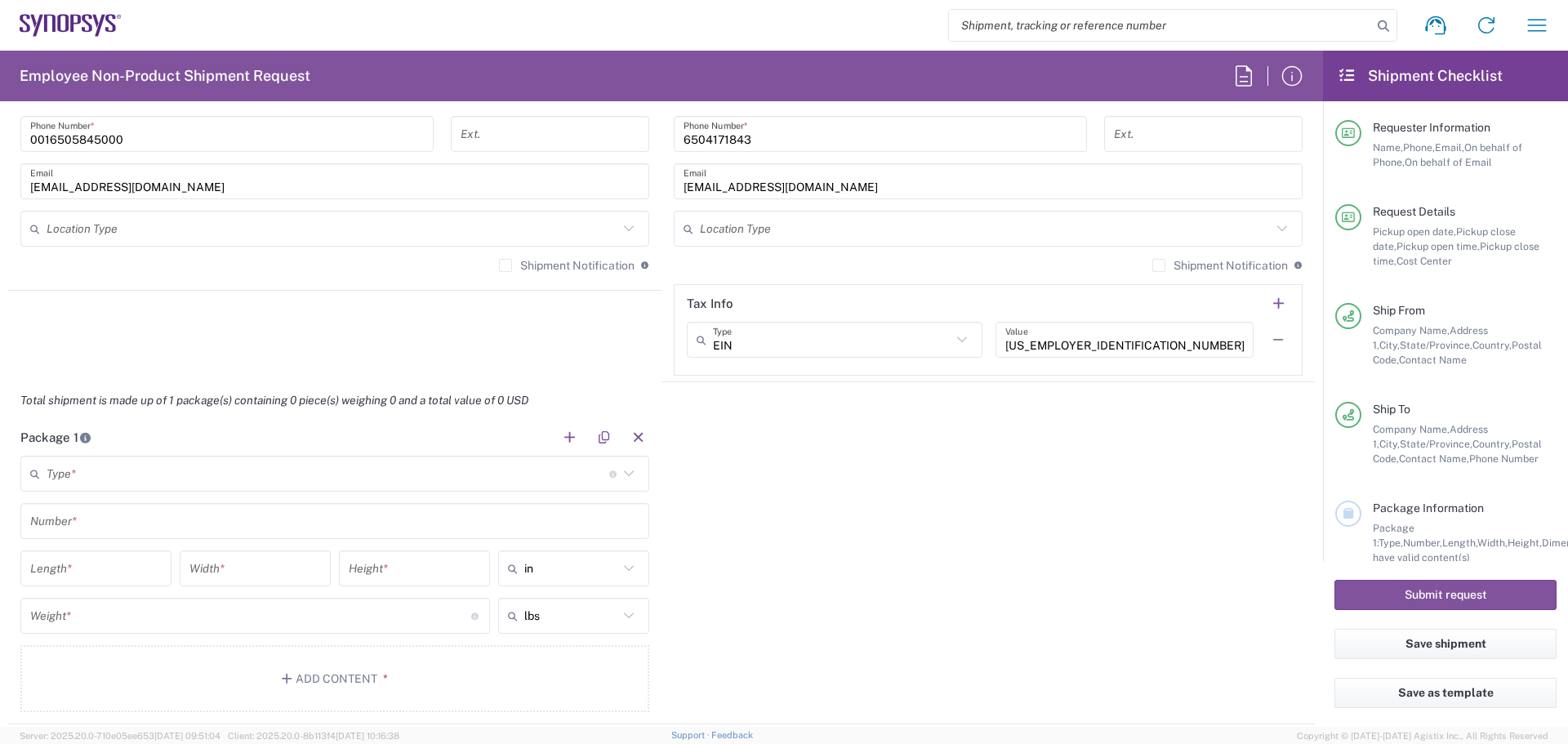
scroll to position [1225, 0]
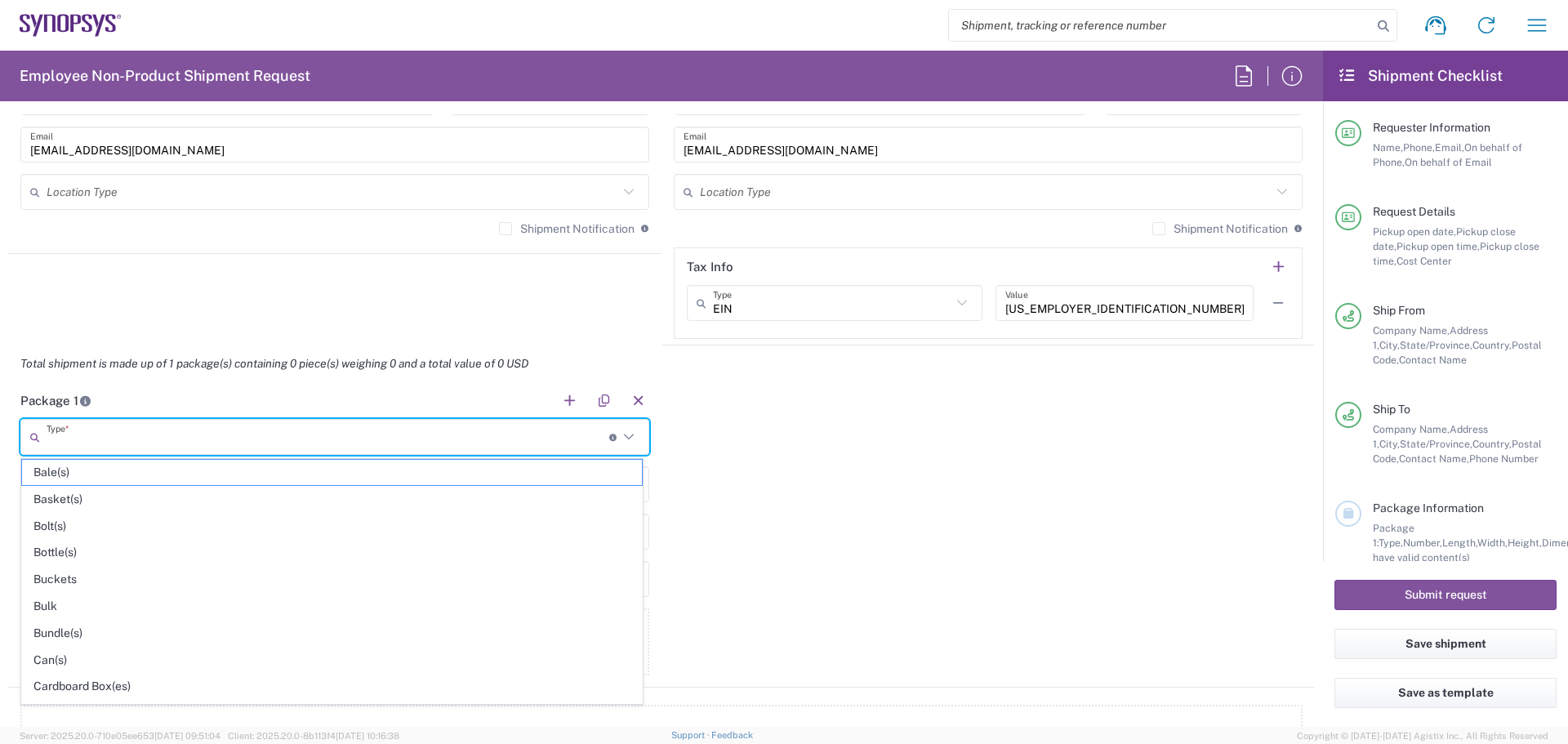
click at [104, 433] on input "text" at bounding box center [327, 437] width 563 height 28
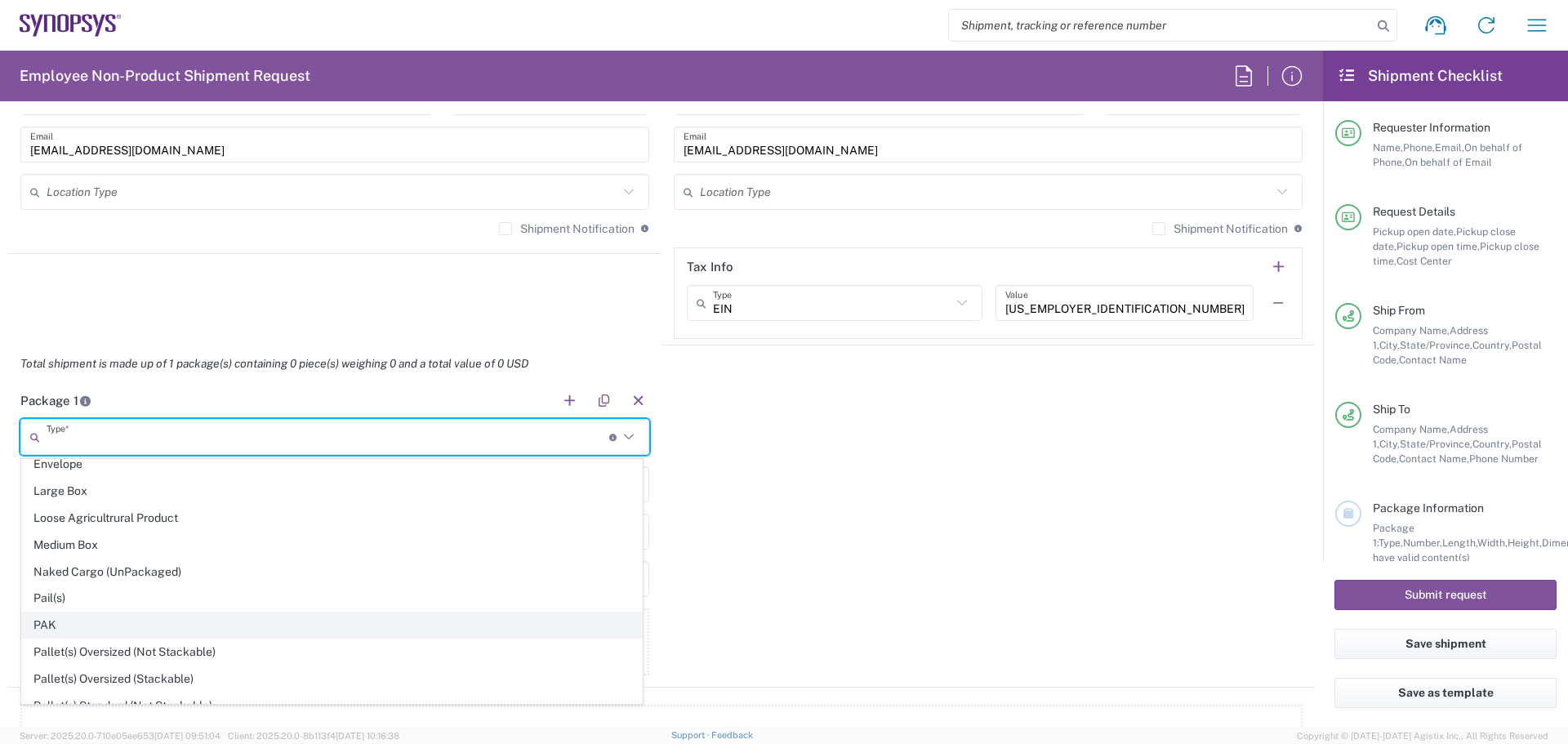
scroll to position [772, 0]
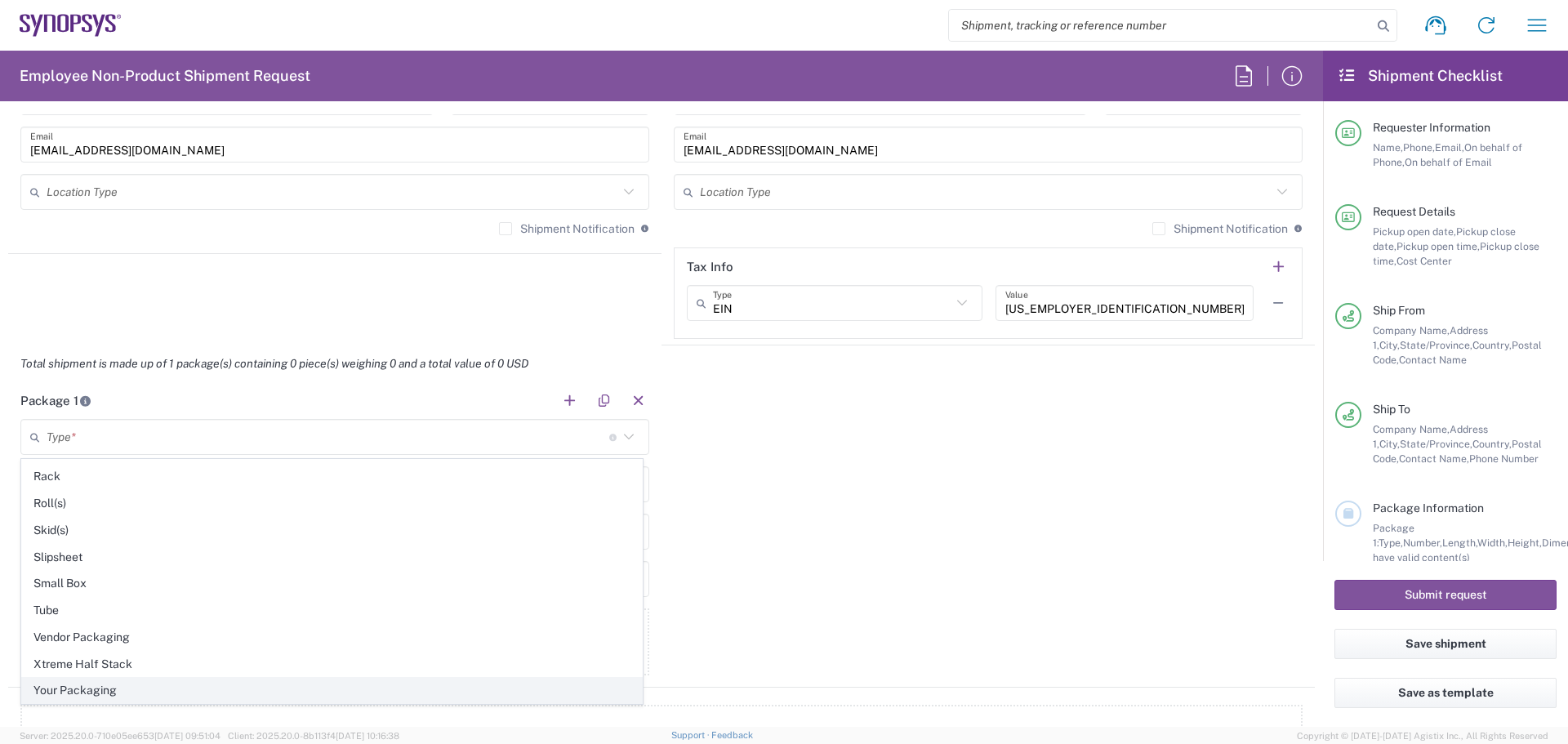
click at [128, 684] on span "Your Packaging" at bounding box center [332, 690] width 620 height 26
type input "Your Packaging"
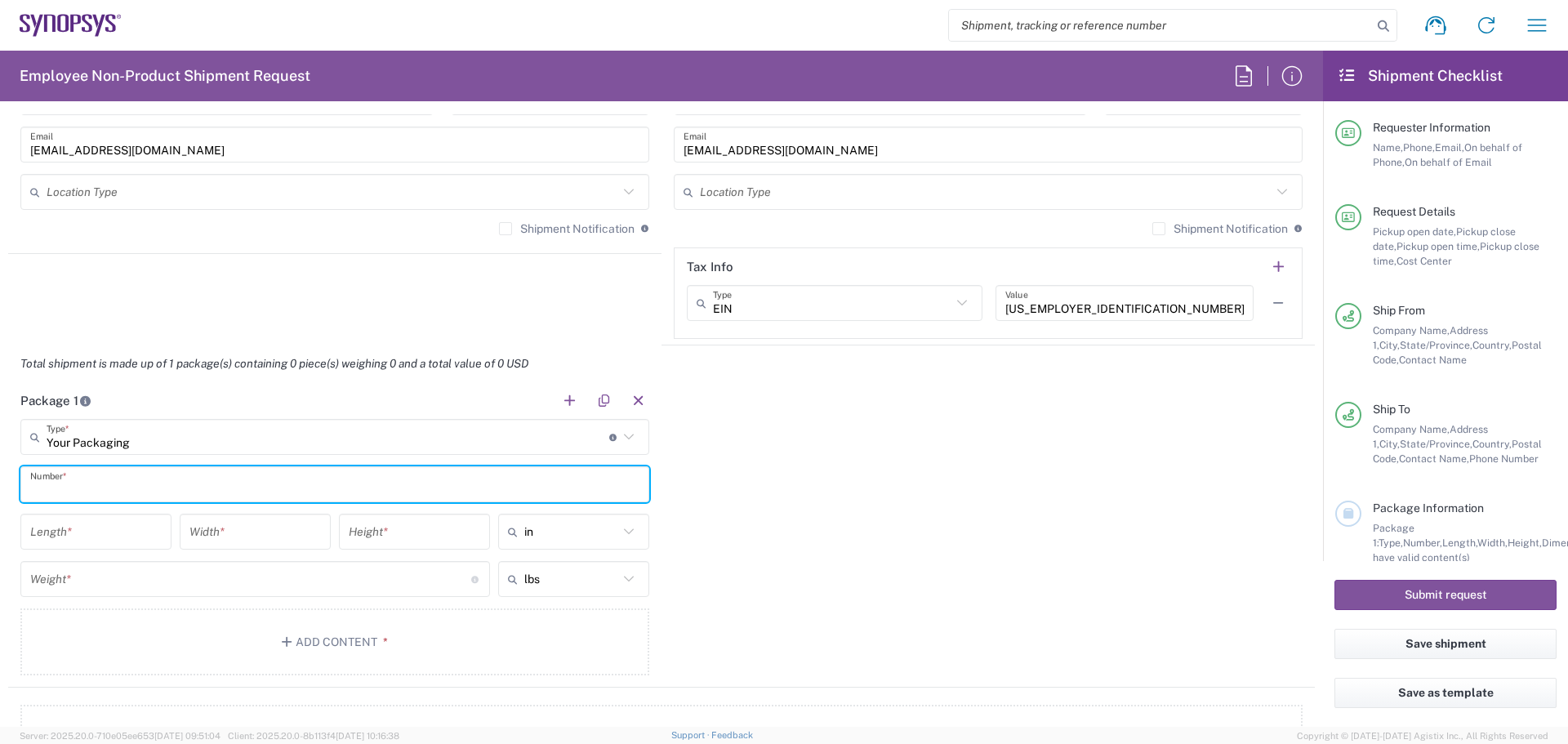
click at [70, 487] on input "text" at bounding box center [334, 485] width 609 height 28
type input "1"
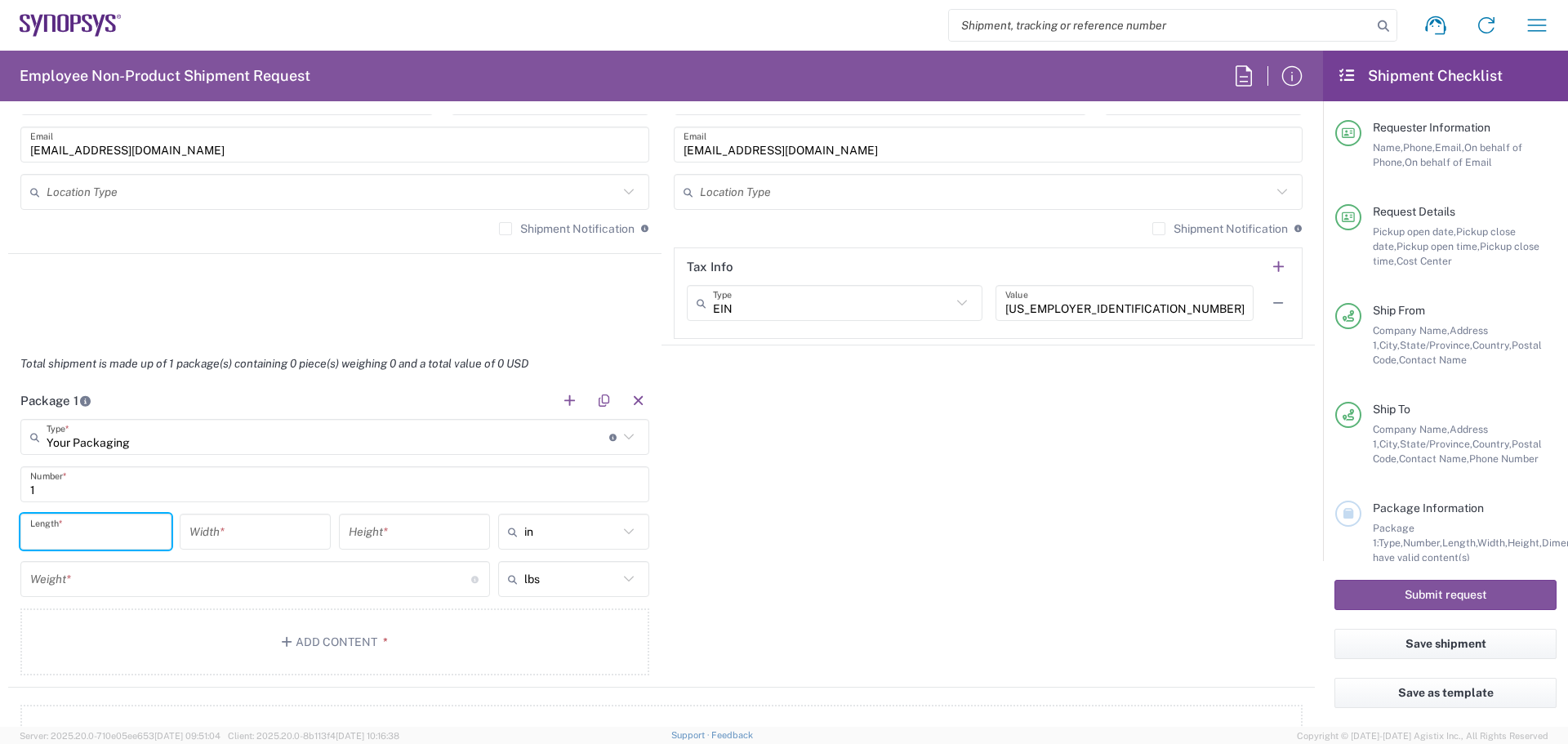
click at [69, 529] on input "number" at bounding box center [95, 532] width 132 height 28
type input "18"
type input "13.5"
type input "5"
click at [814, 550] on div "Package 1 Your Packaging Type * Material used to package goods Bale(s) Basket(s…" at bounding box center [661, 534] width 1307 height 306
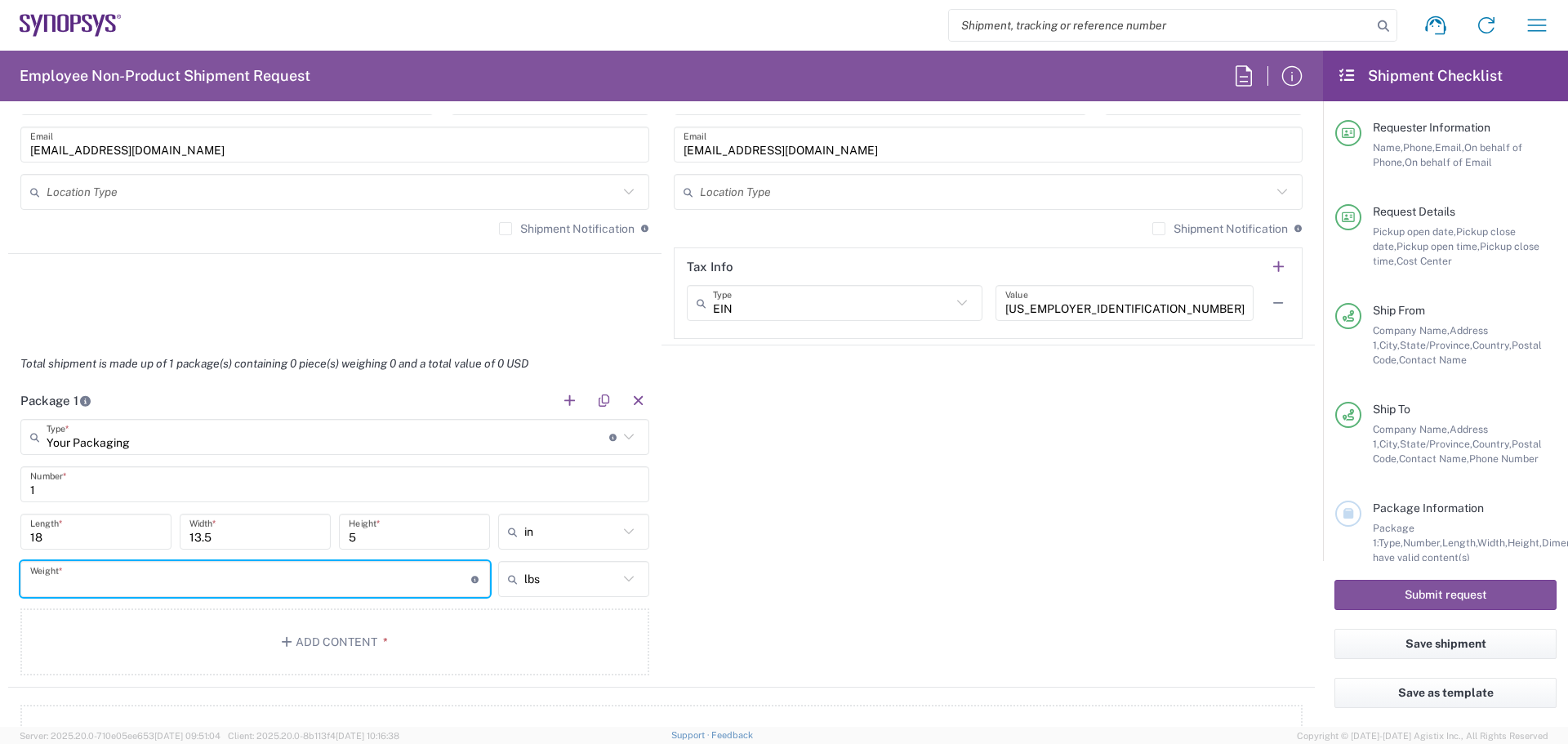
click at [159, 585] on input "number" at bounding box center [250, 579] width 441 height 28
type input "7"
click at [346, 639] on button "Add Content *" at bounding box center [335, 641] width 629 height 67
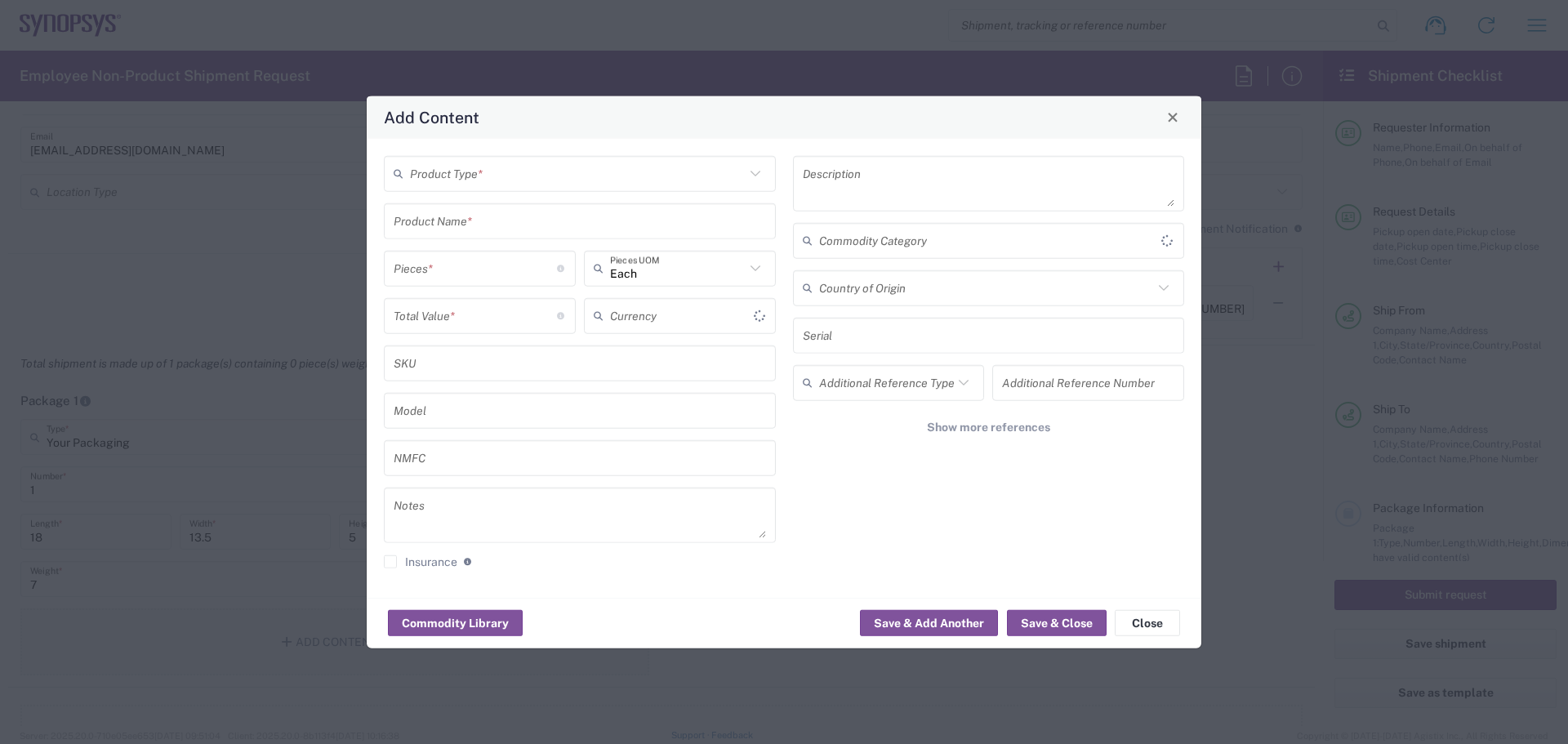
type input "US Dollar"
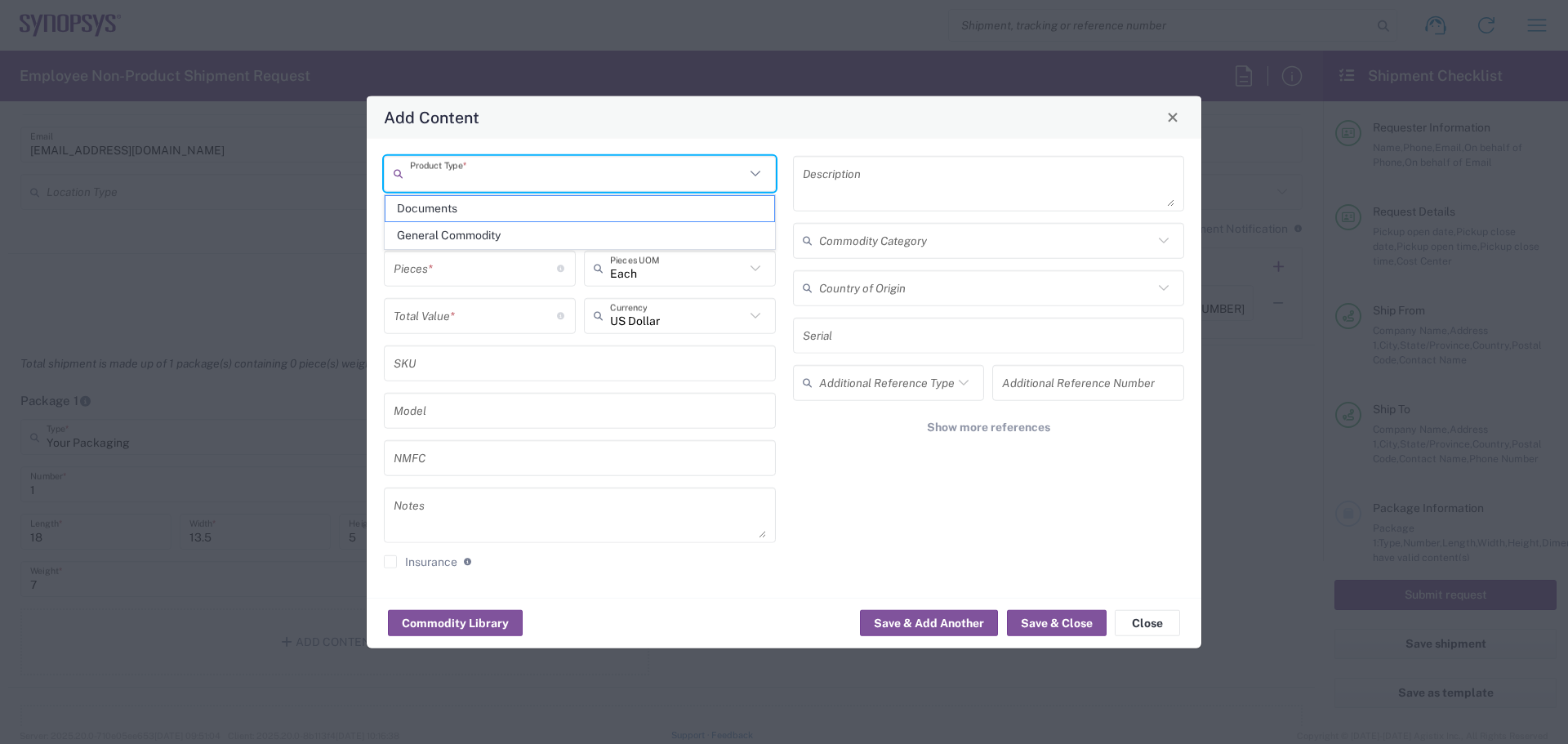
click at [632, 177] on input "text" at bounding box center [578, 173] width 335 height 28
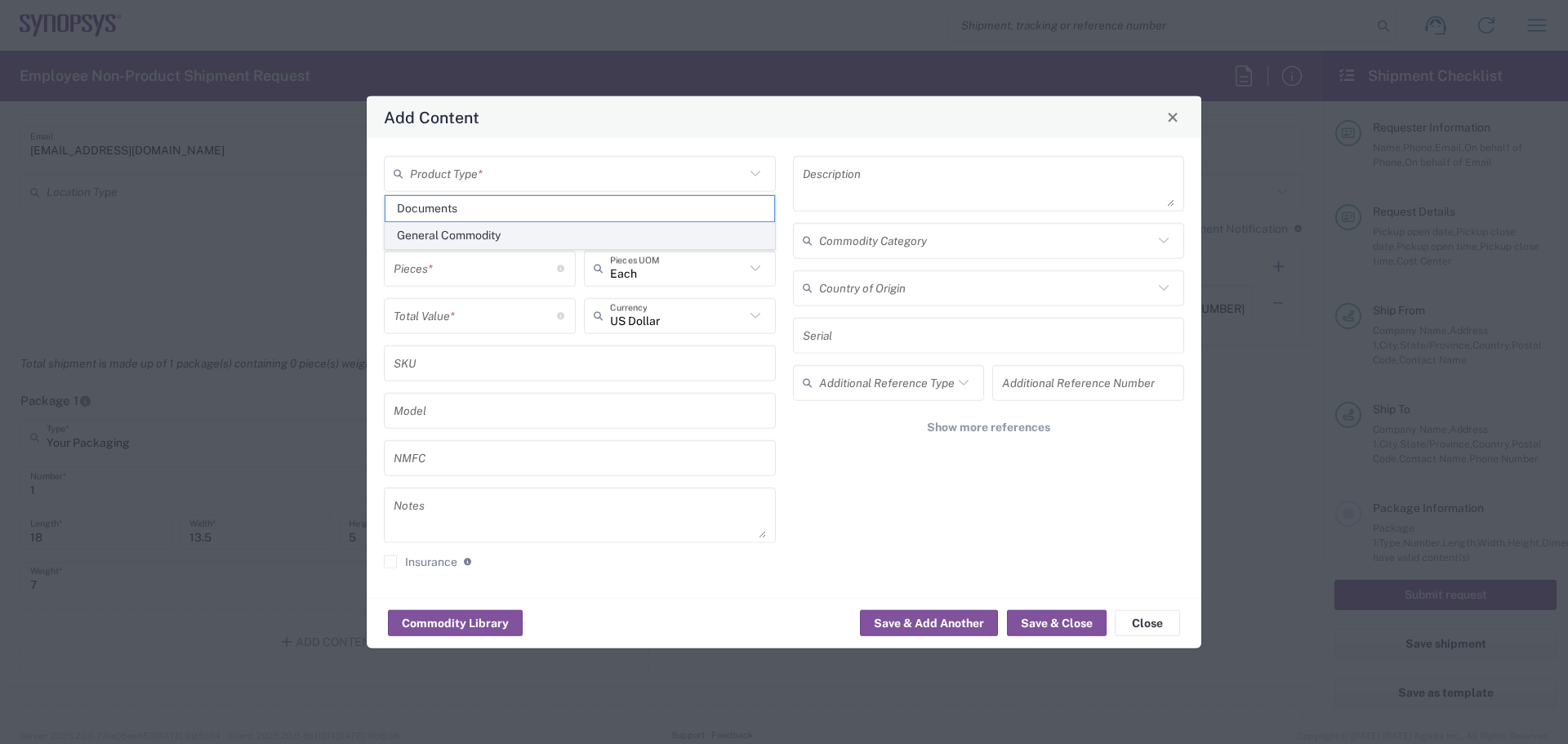
click at [462, 235] on span "General Commodity" at bounding box center [579, 235] width 389 height 26
type input "General Commodity"
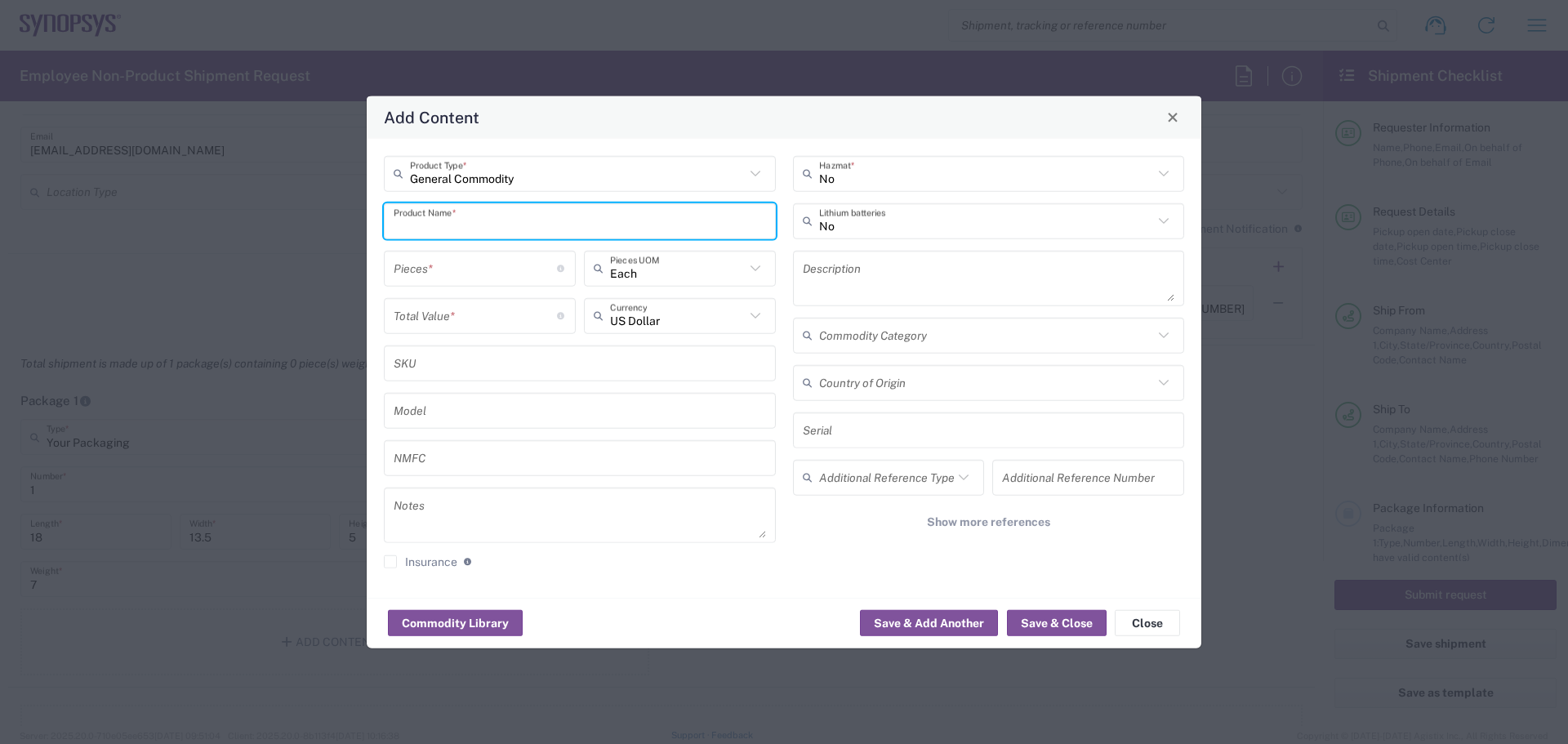
click at [472, 223] on input "text" at bounding box center [579, 220] width 372 height 28
type input "Tape"
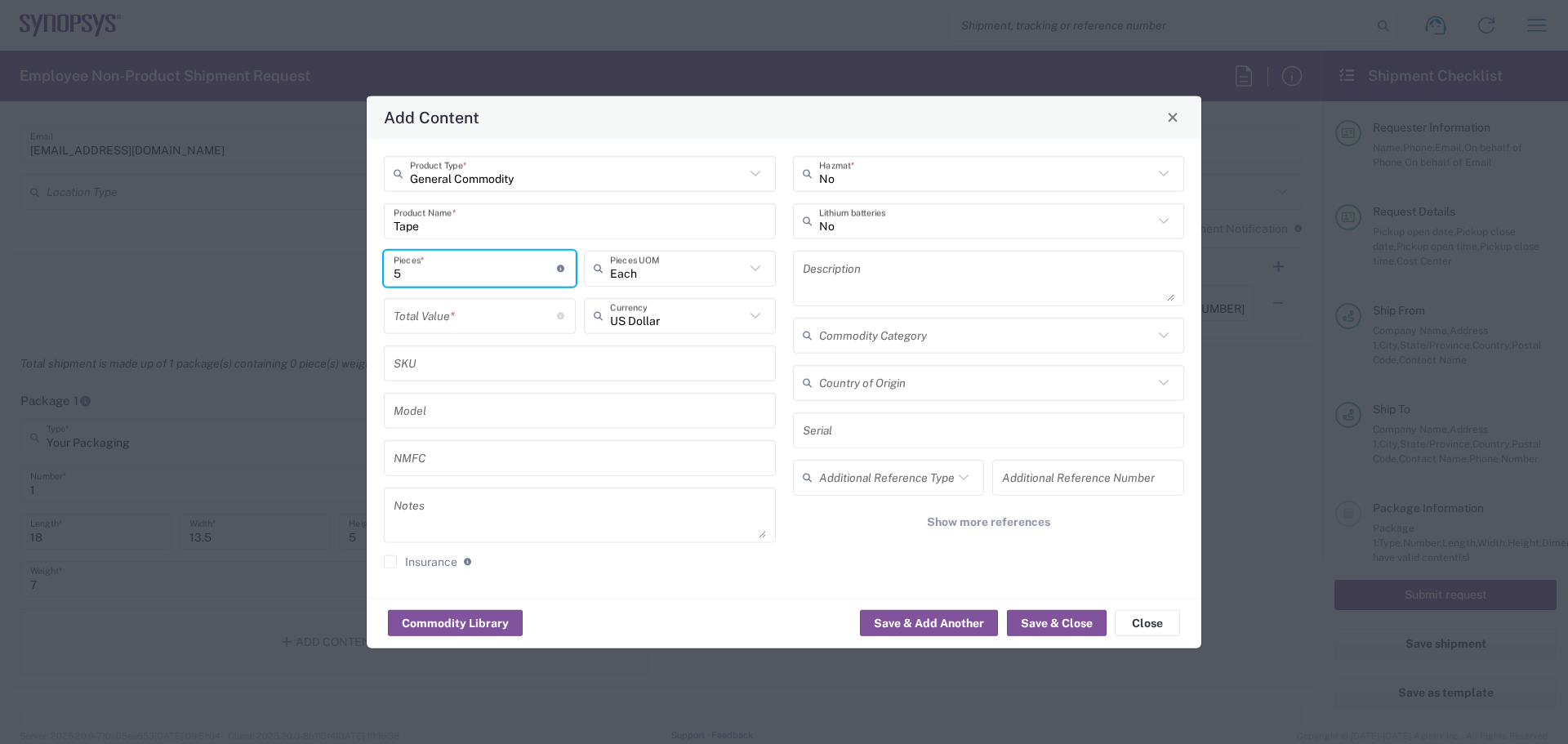
type input "5"
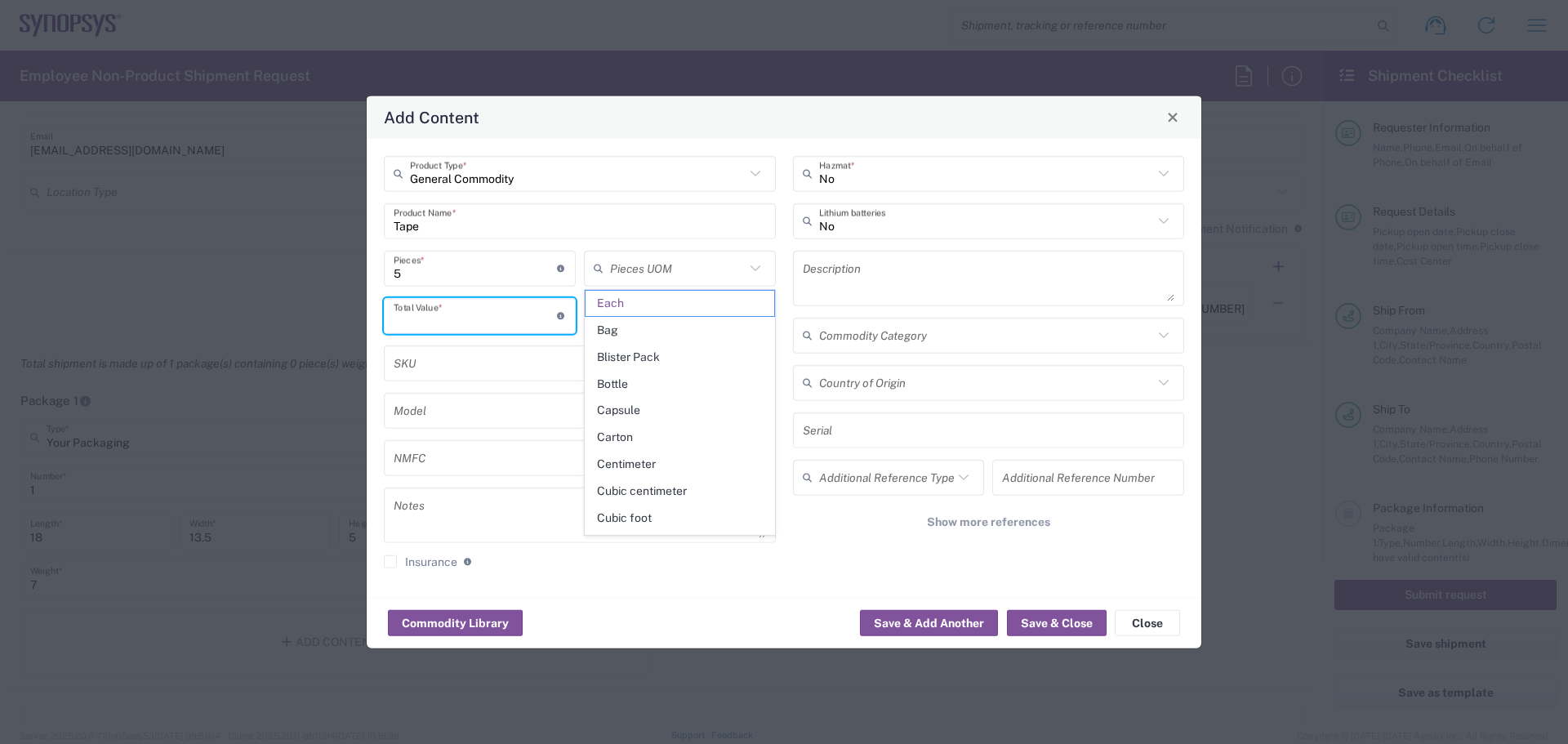
click at [464, 316] on input "number" at bounding box center [475, 316] width 163 height 28
type input "Each"
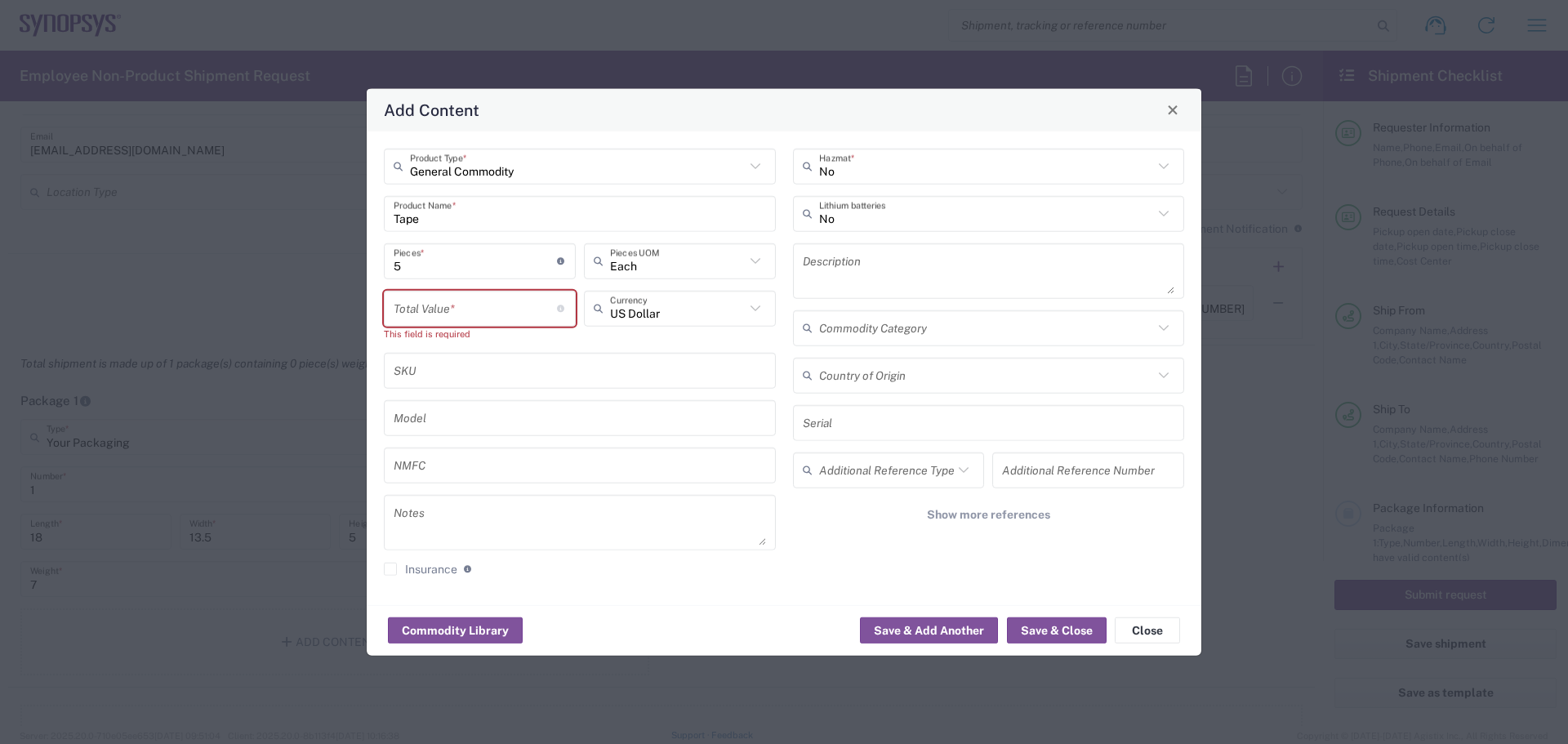
click at [757, 265] on icon at bounding box center [756, 261] width 22 height 22
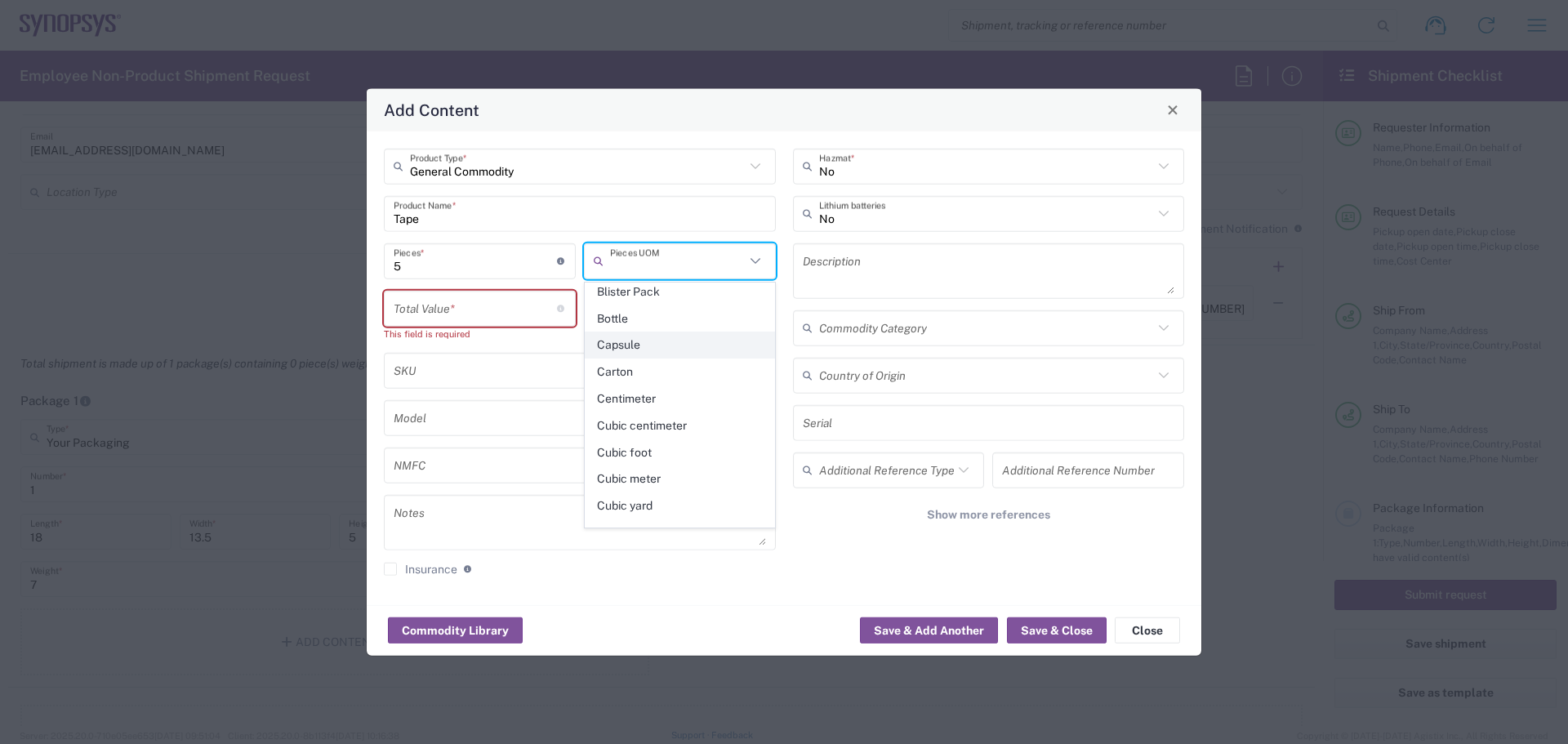
scroll to position [0, 0]
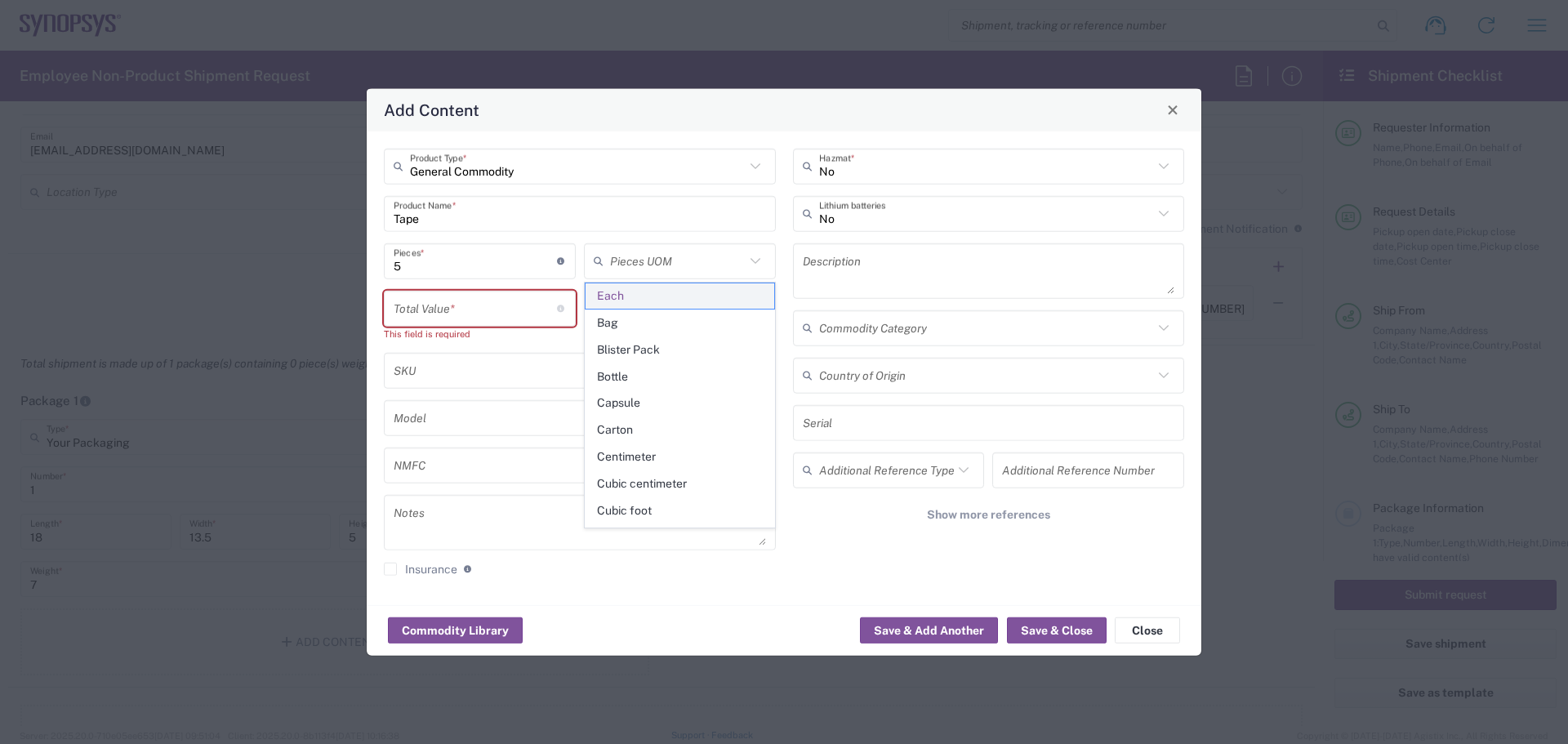
click at [617, 291] on span "Each" at bounding box center [680, 296] width 189 height 26
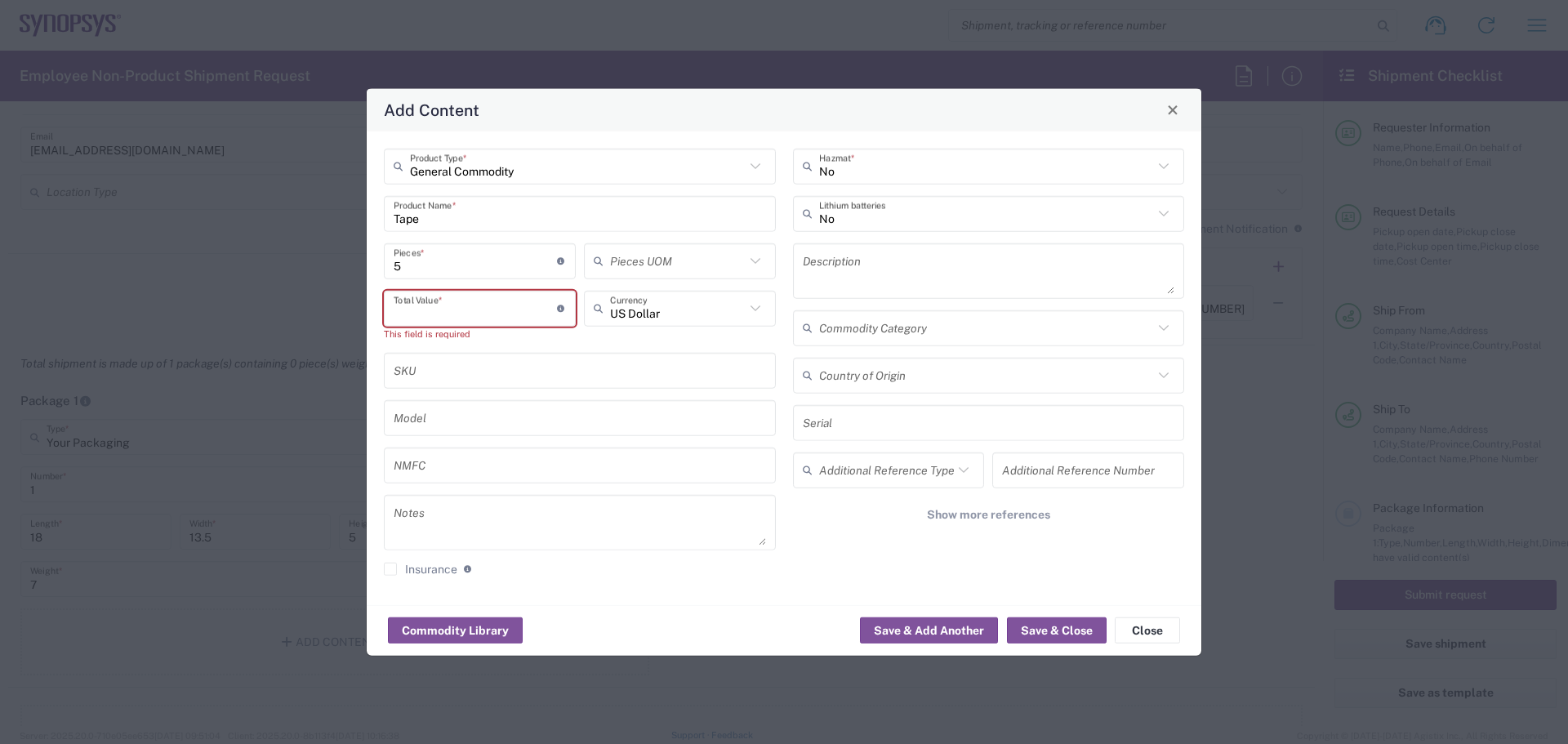
click at [457, 298] on input "number" at bounding box center [475, 308] width 163 height 28
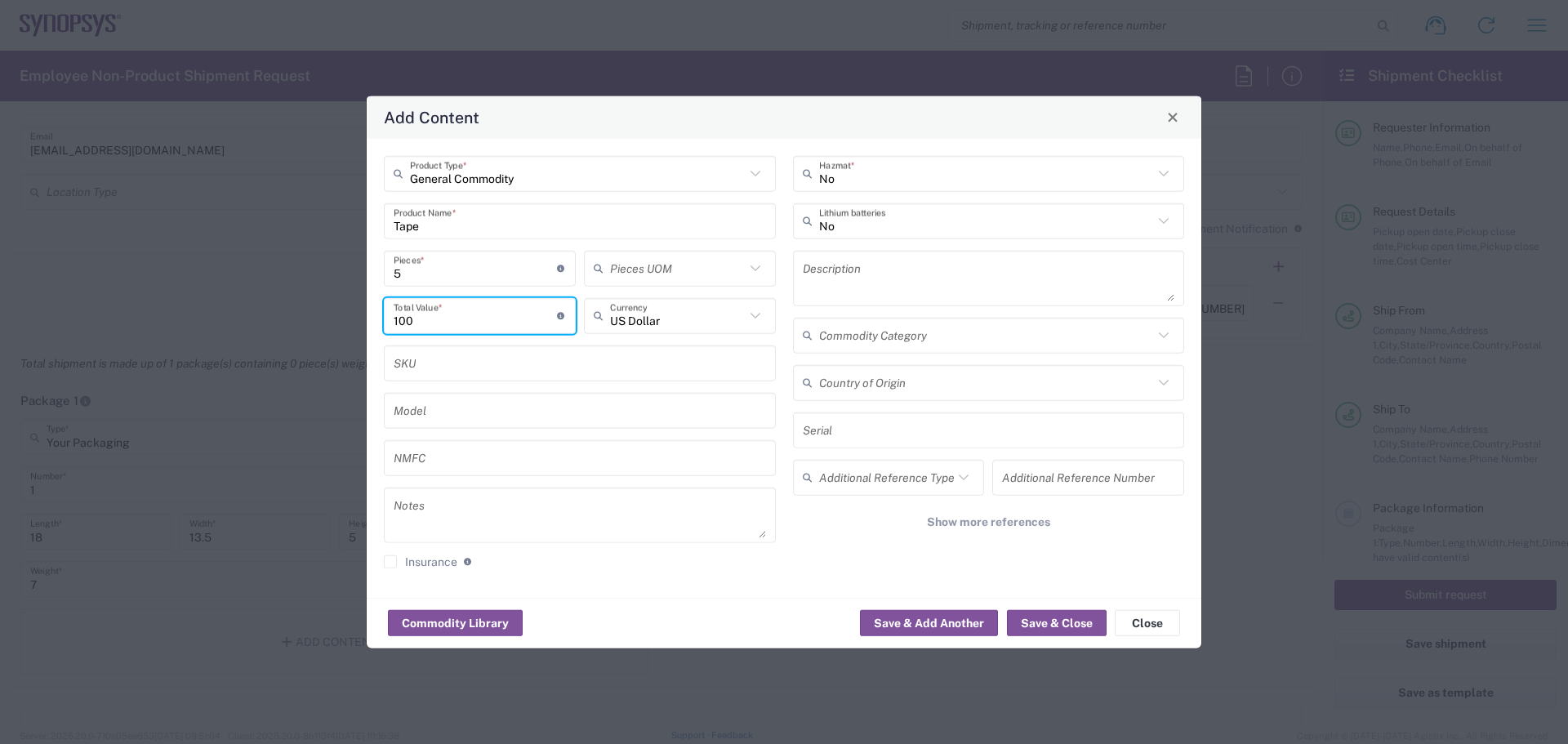
type input "100"
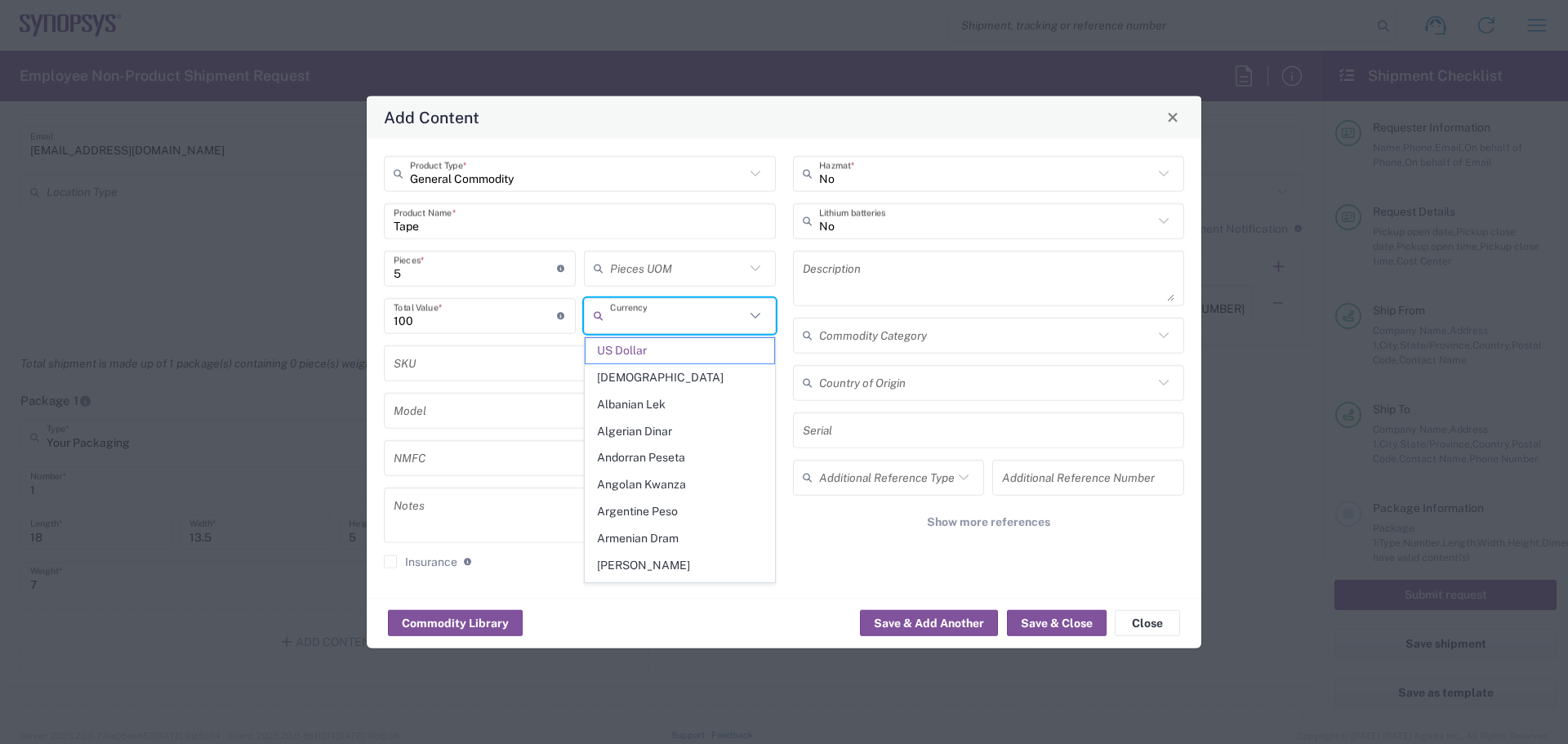
click at [645, 317] on input "text" at bounding box center [677, 316] width 135 height 28
click at [480, 360] on input "text" at bounding box center [579, 363] width 372 height 28
type input "US Dollar"
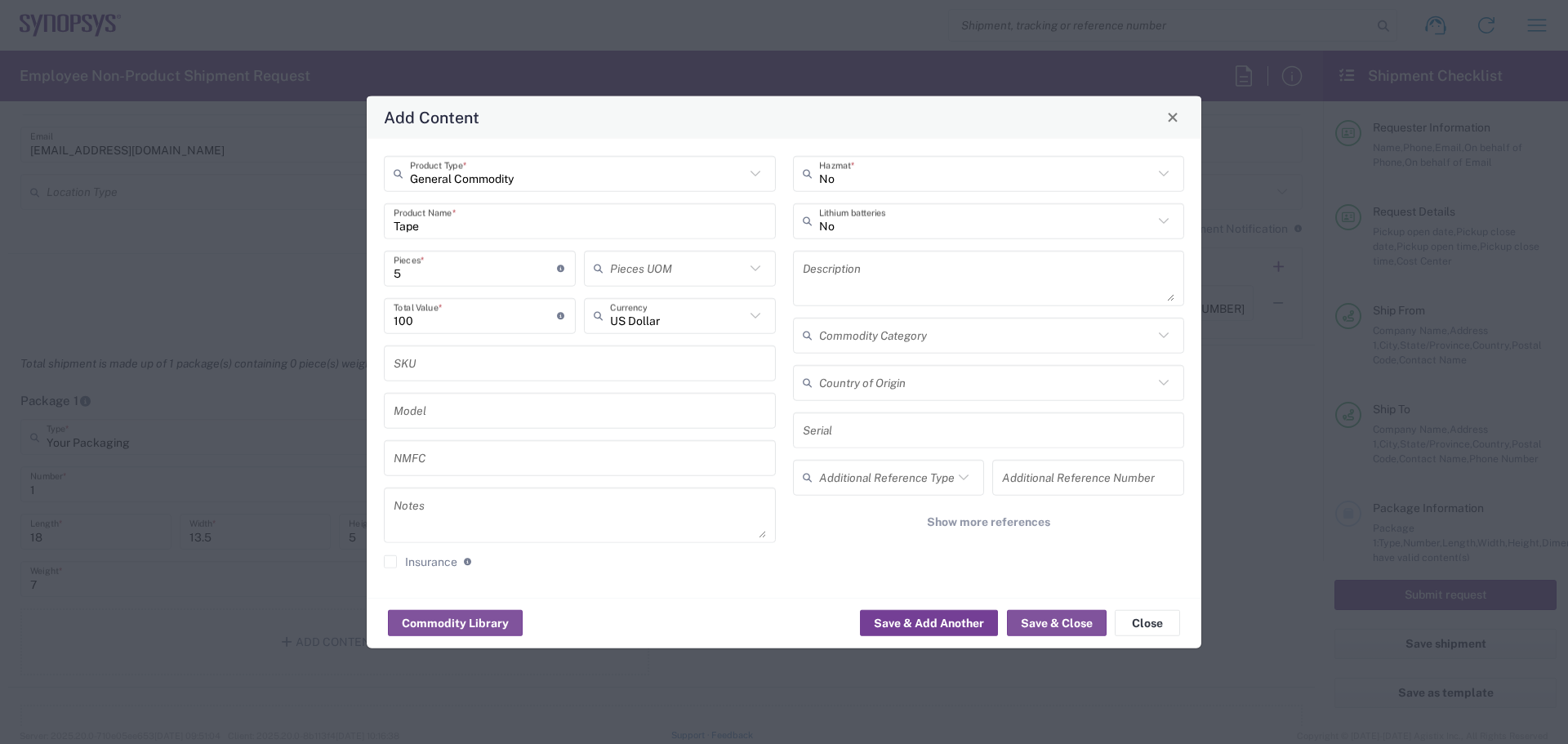
drag, startPoint x: 924, startPoint y: 620, endPoint x: 530, endPoint y: 548, distance: 400.5
click at [545, 634] on div "Commodity Library Save & Add Another Save & Close Close" at bounding box center [784, 622] width 835 height 51
click at [756, 268] on icon at bounding box center [756, 268] width 22 height 22
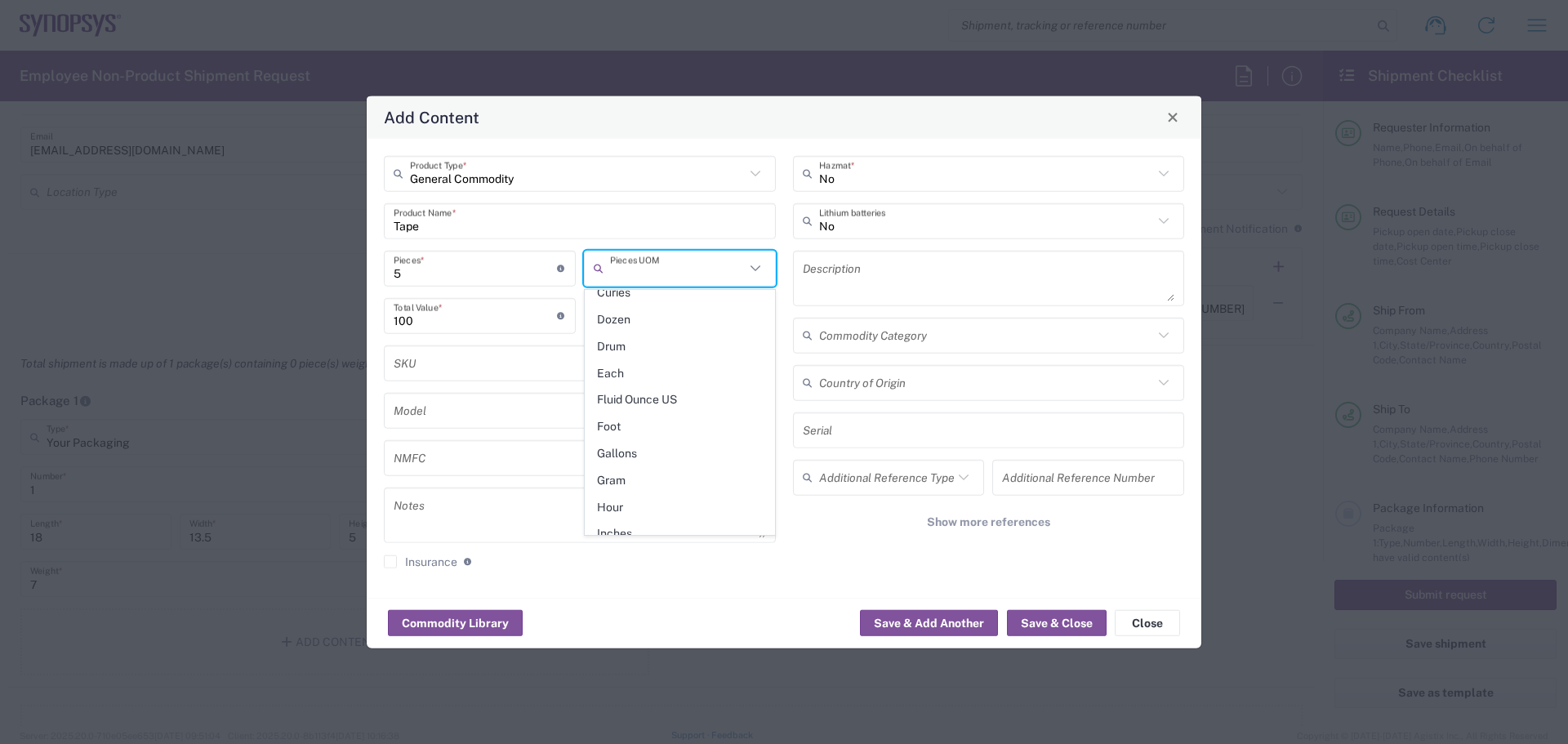
scroll to position [286, 0]
click at [663, 355] on span "Each" at bounding box center [680, 366] width 189 height 26
type input "Each"
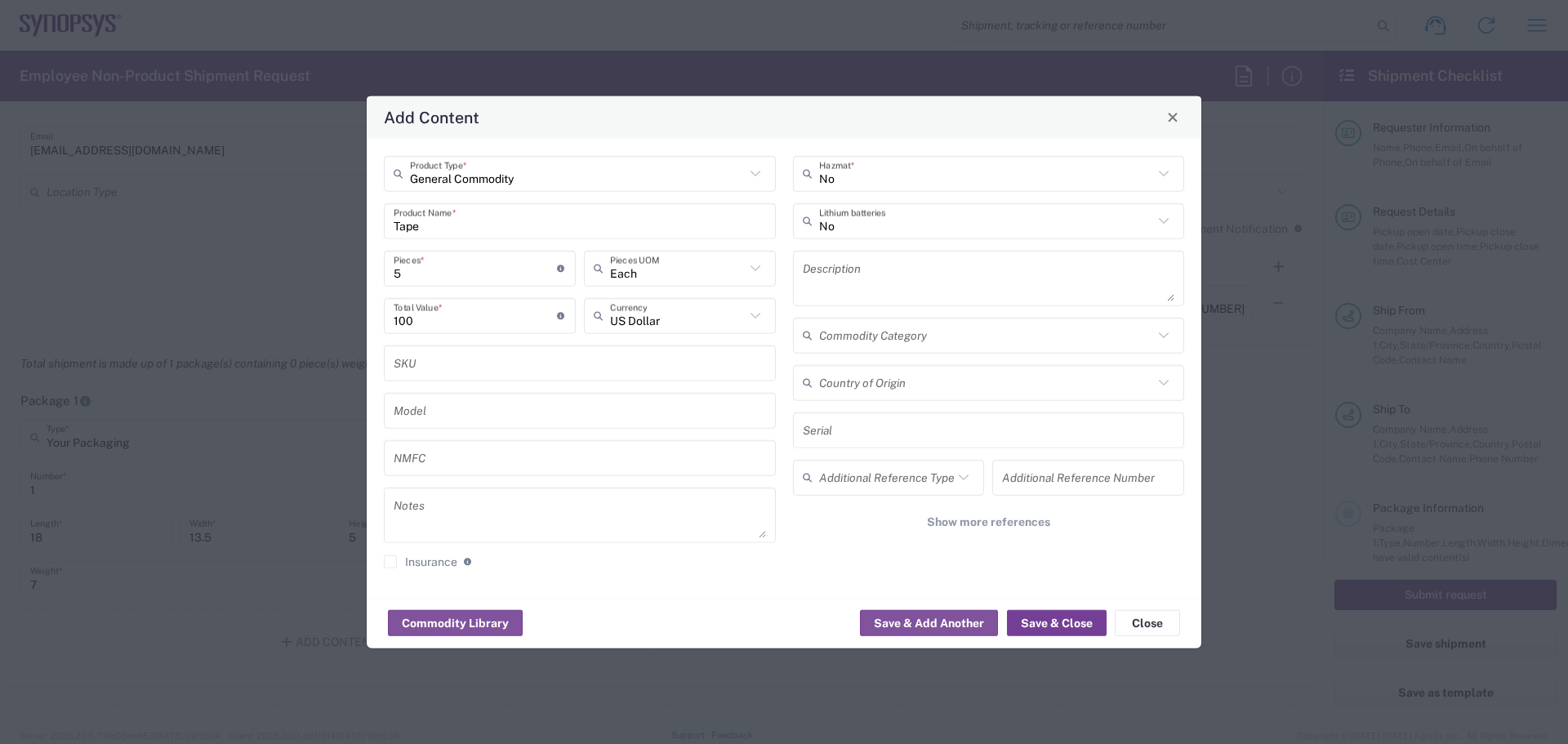
click at [1057, 621] on button "Save & Close" at bounding box center [1057, 623] width 99 height 27
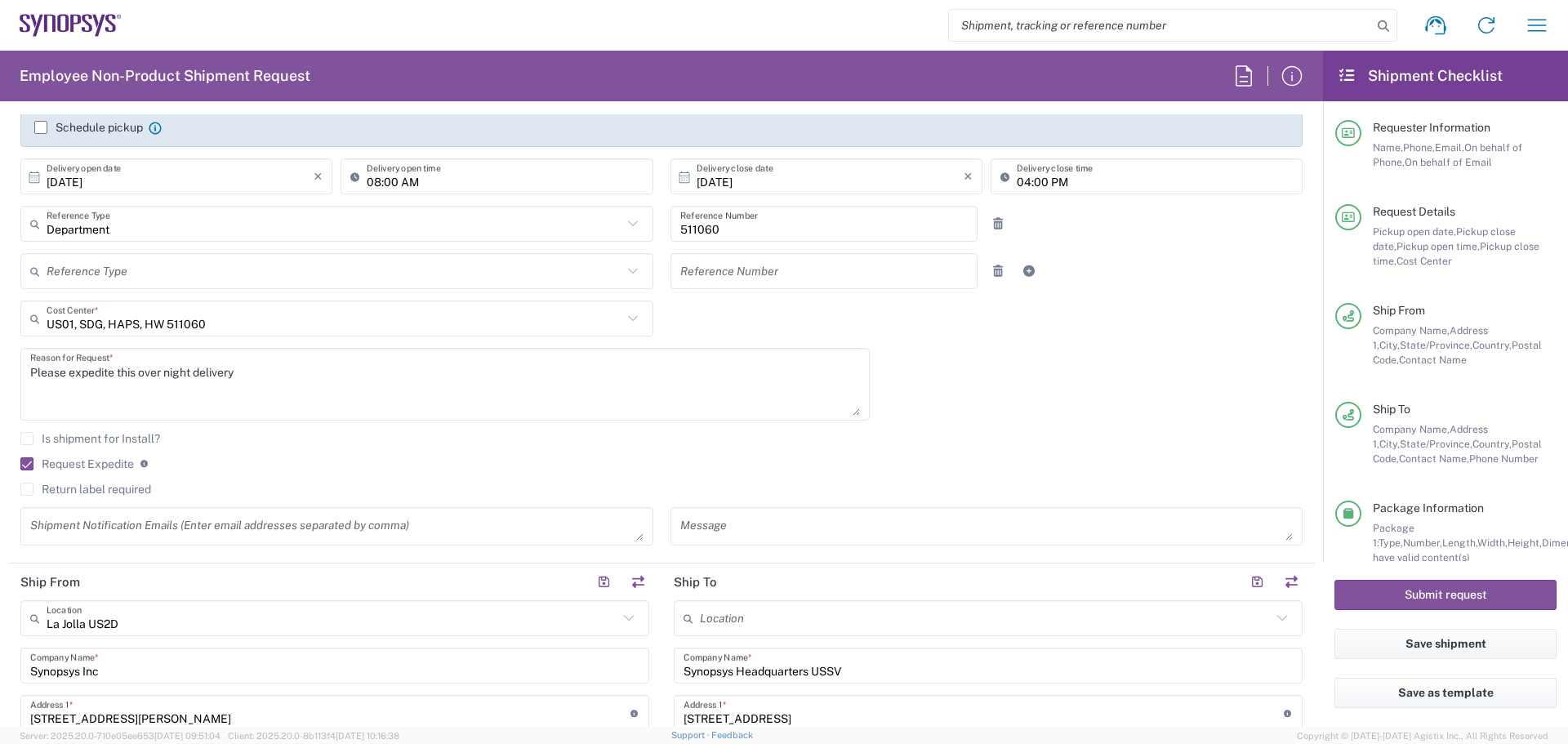
scroll to position [326, 0]
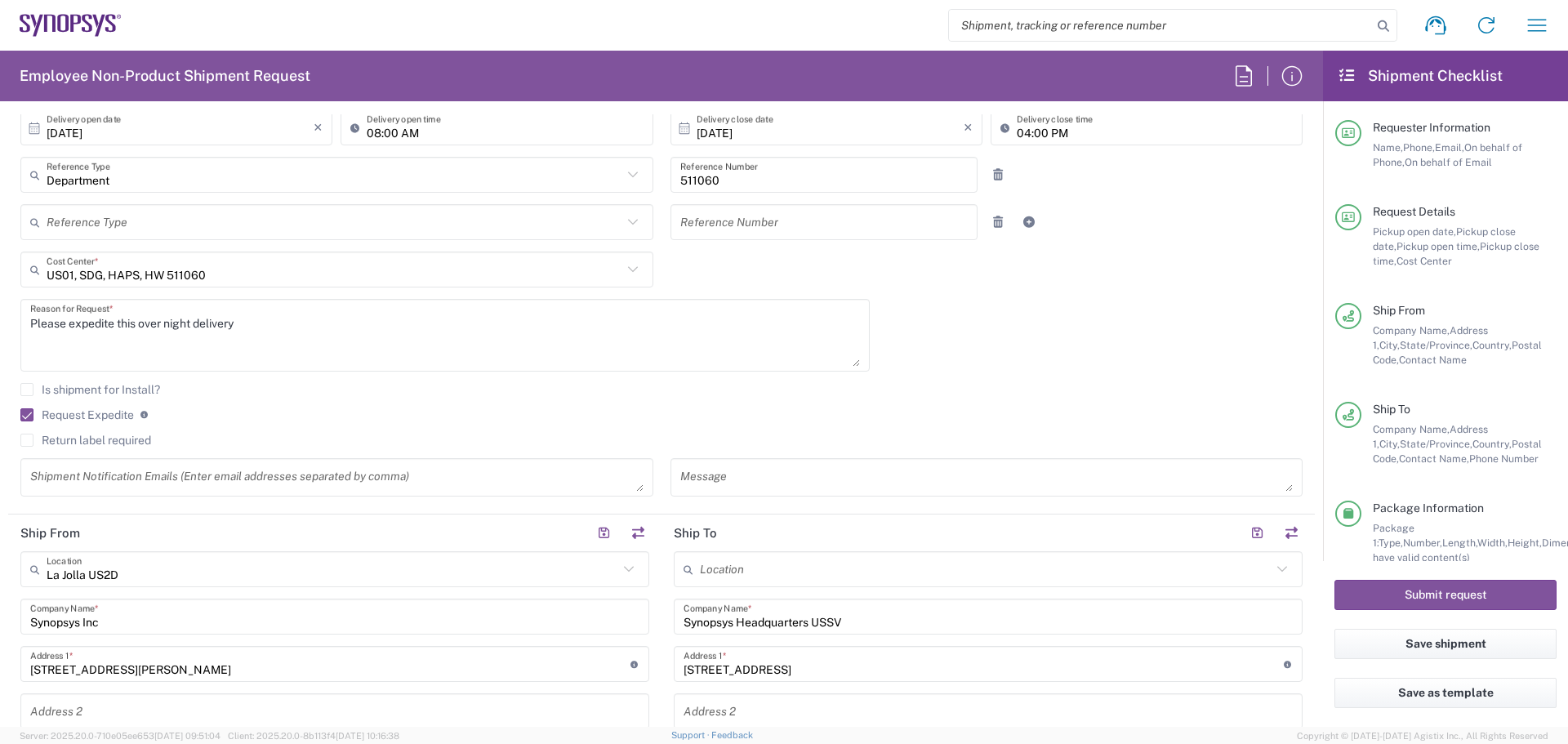
click at [177, 480] on textarea at bounding box center [336, 477] width 613 height 28
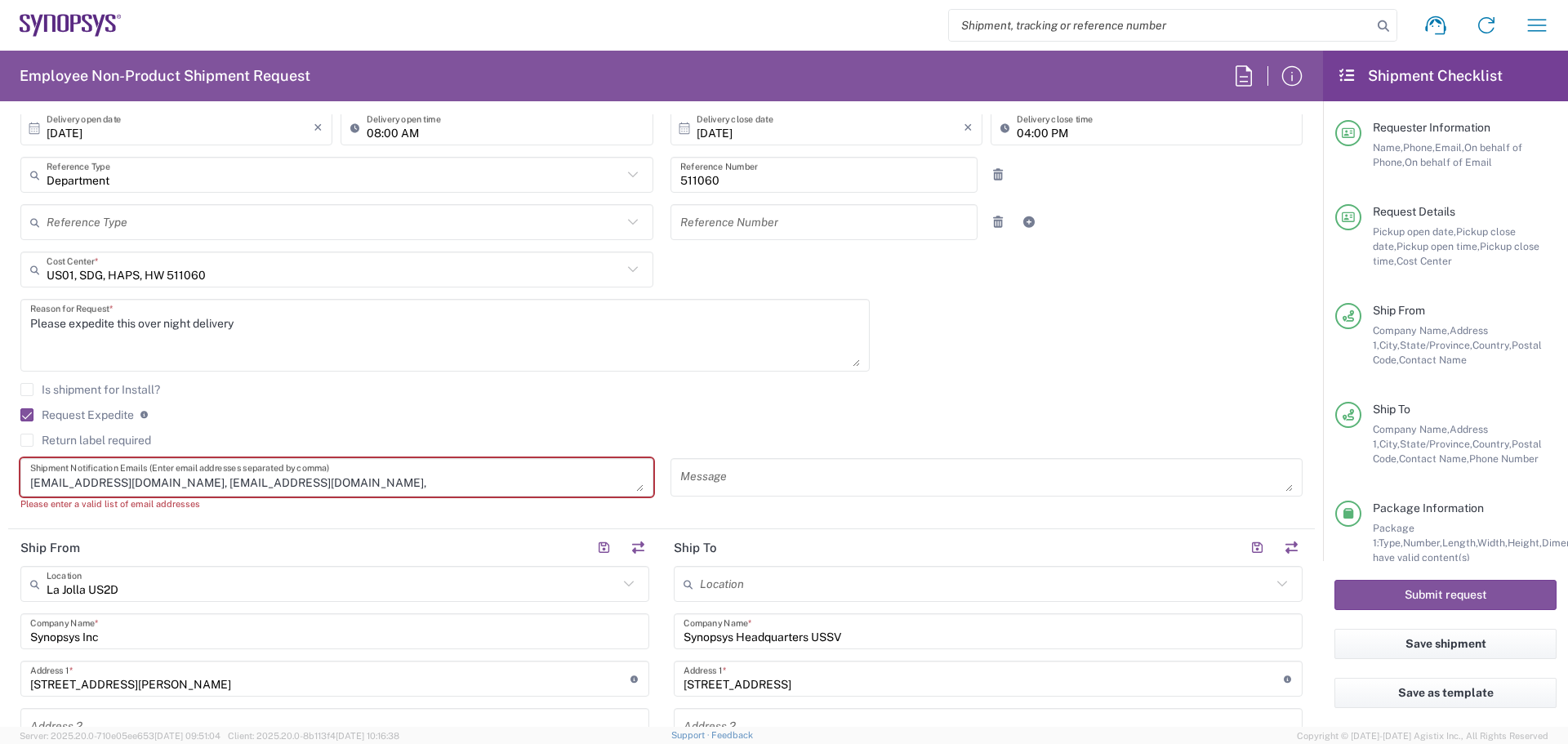
click at [344, 486] on textarea "[EMAIL_ADDRESS][DOMAIN_NAME], [EMAIL_ADDRESS][DOMAIN_NAME]," at bounding box center [336, 477] width 613 height 28
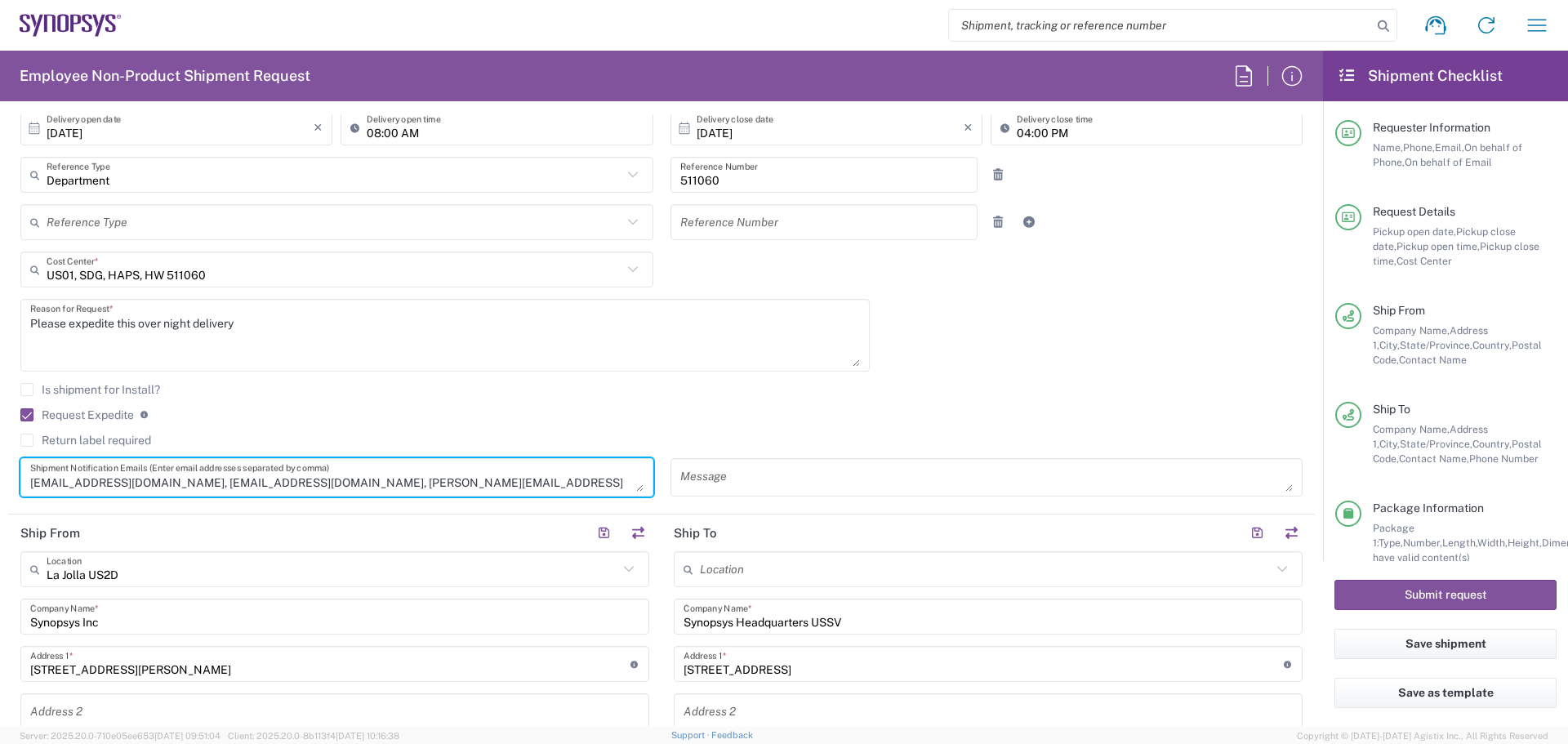
type textarea "[EMAIL_ADDRESS][DOMAIN_NAME], [EMAIL_ADDRESS][DOMAIN_NAME], [PERSON_NAME][EMAIL…"
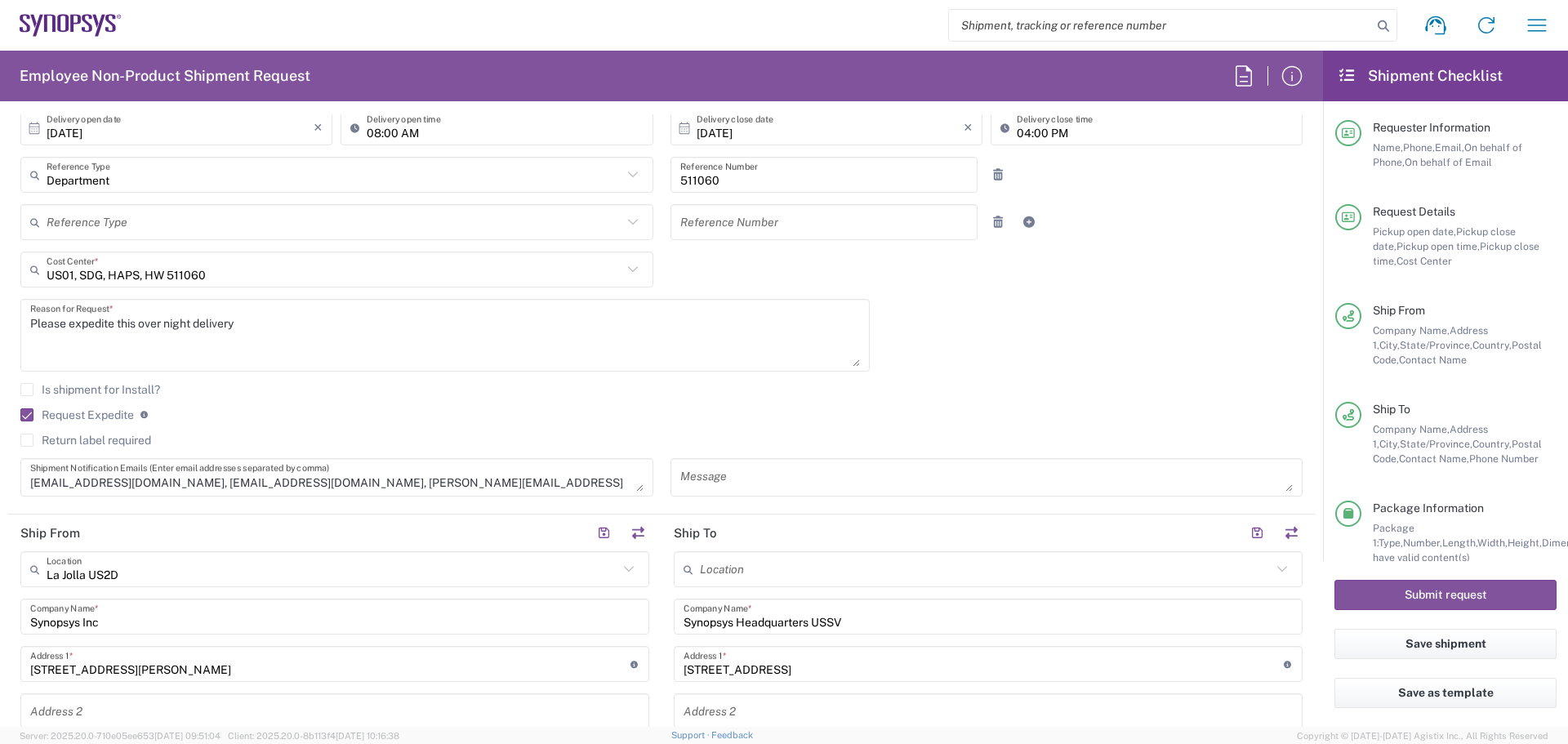
click at [860, 366] on div "Please expedite this over night delivery Reason for Request *" at bounding box center [445, 336] width 849 height 73
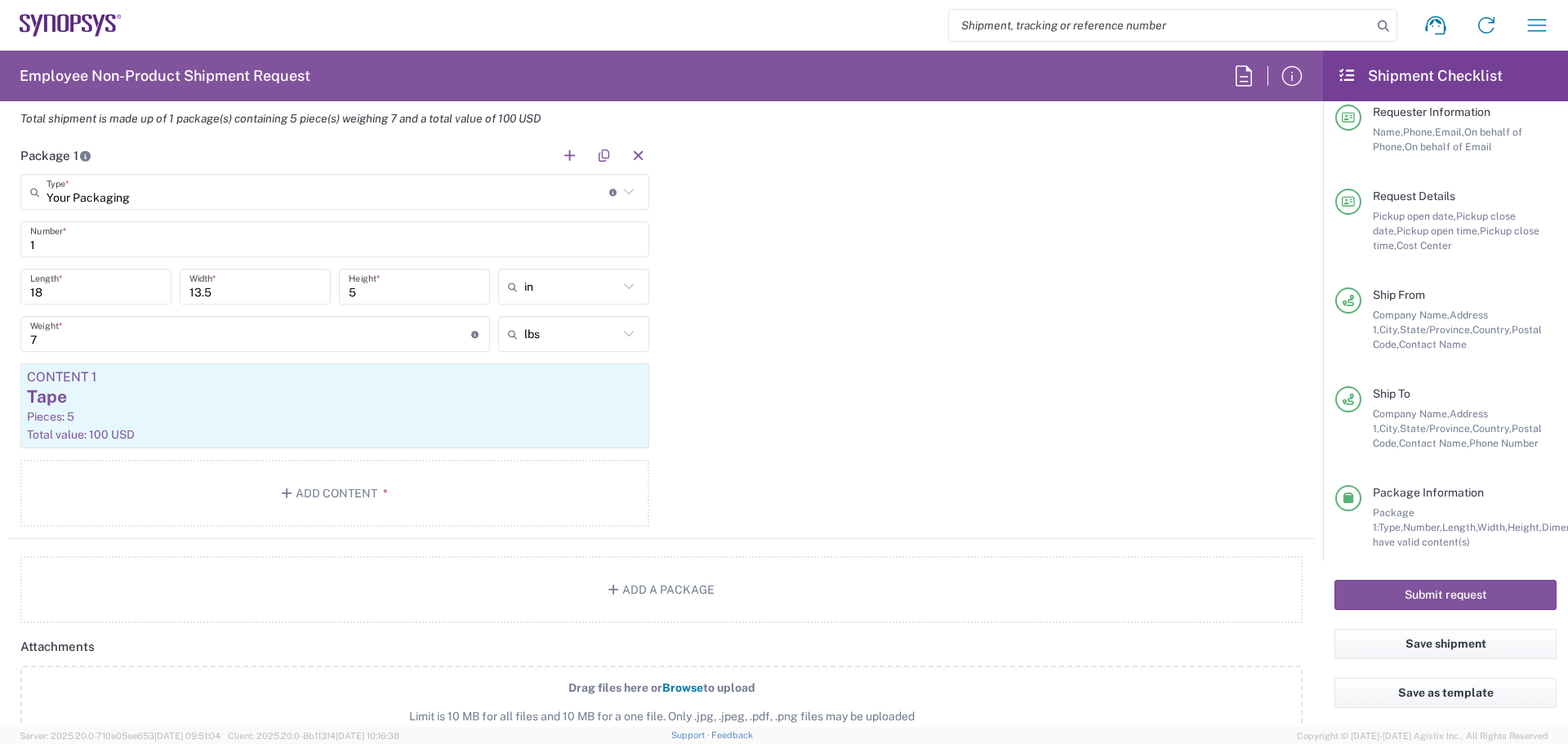
scroll to position [38, 0]
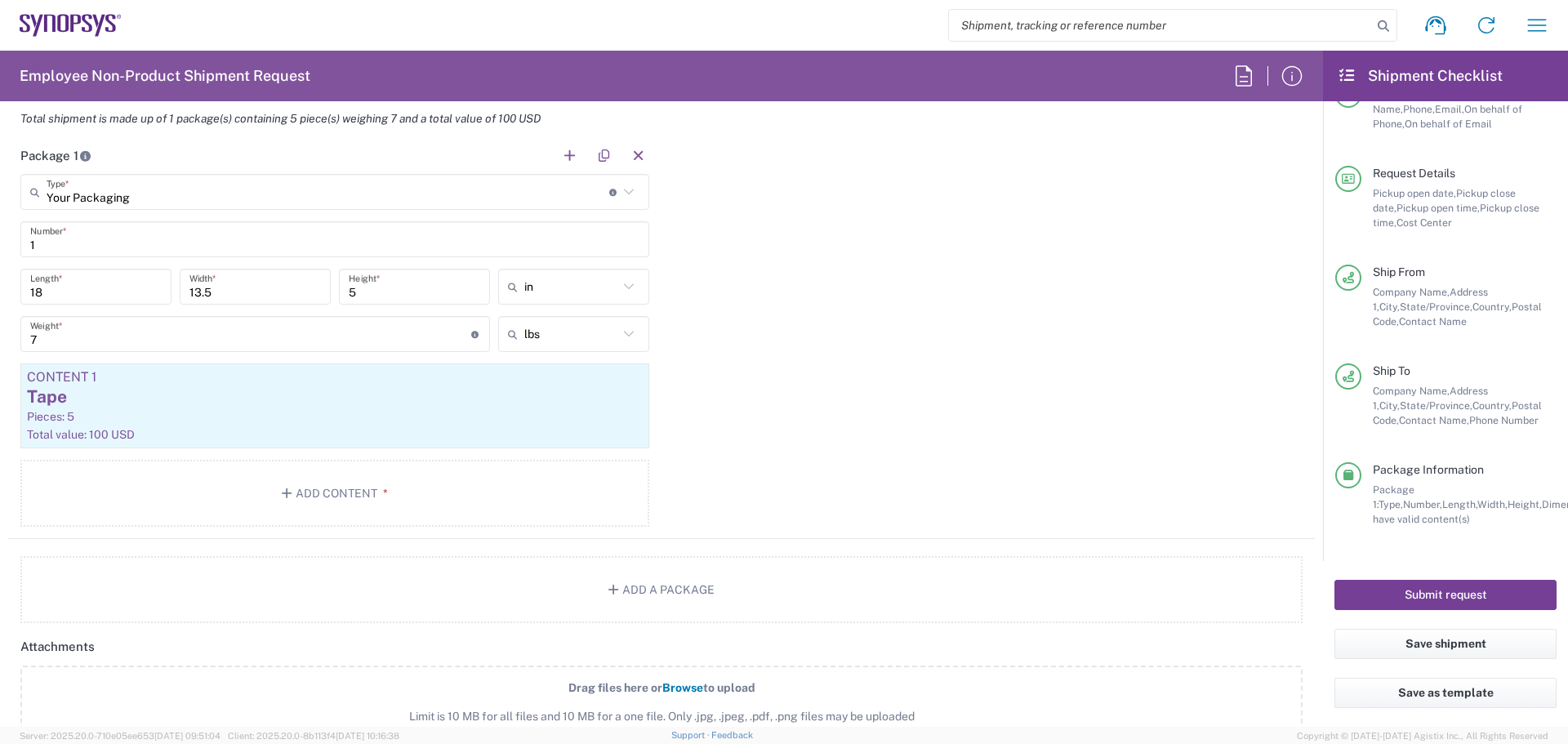
click at [1457, 587] on button "Submit request" at bounding box center [1445, 595] width 222 height 30
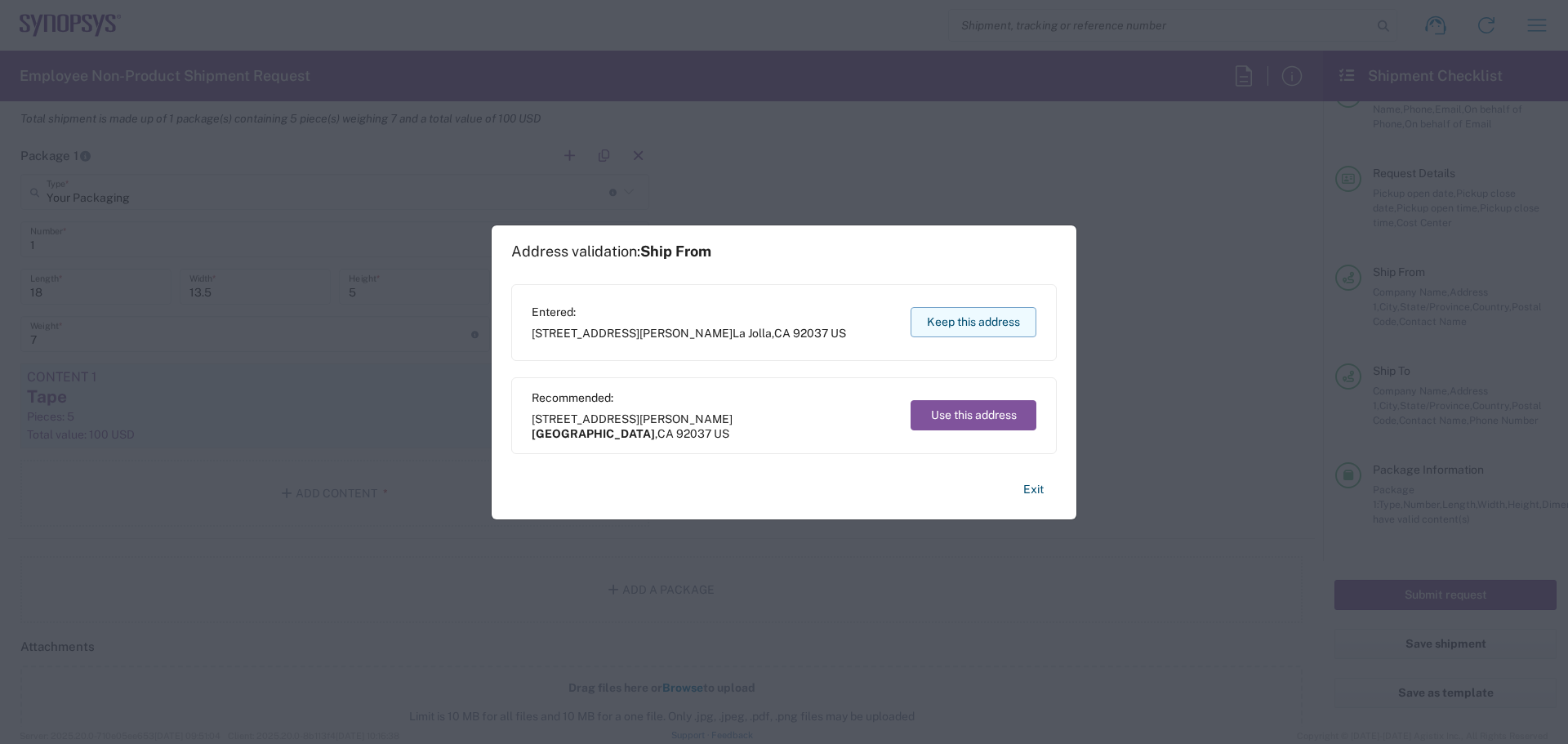
drag, startPoint x: 980, startPoint y: 302, endPoint x: 980, endPoint y: 314, distance: 12.0
click at [980, 302] on div "Entered: [STREET_ADDRESS][PERSON_NAME] Keep this address" at bounding box center [784, 322] width 545 height 77
click at [980, 321] on button "Keep this address" at bounding box center [974, 322] width 126 height 30
